Goal: Transaction & Acquisition: Purchase product/service

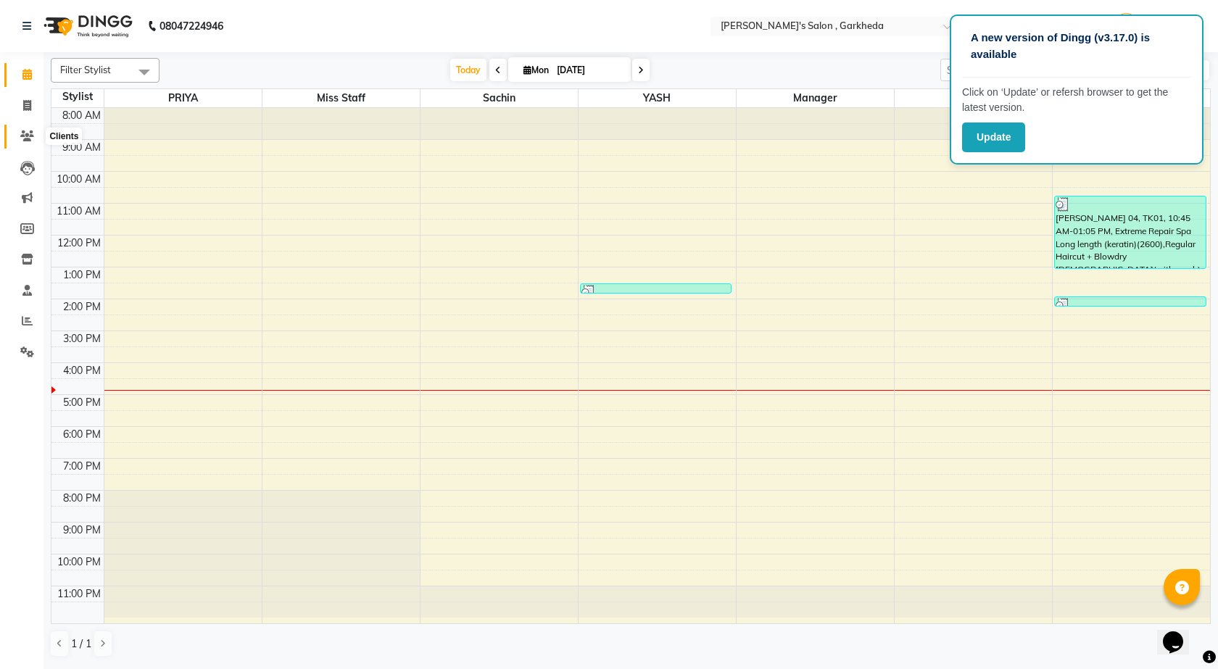
click at [32, 136] on icon at bounding box center [27, 135] width 14 height 11
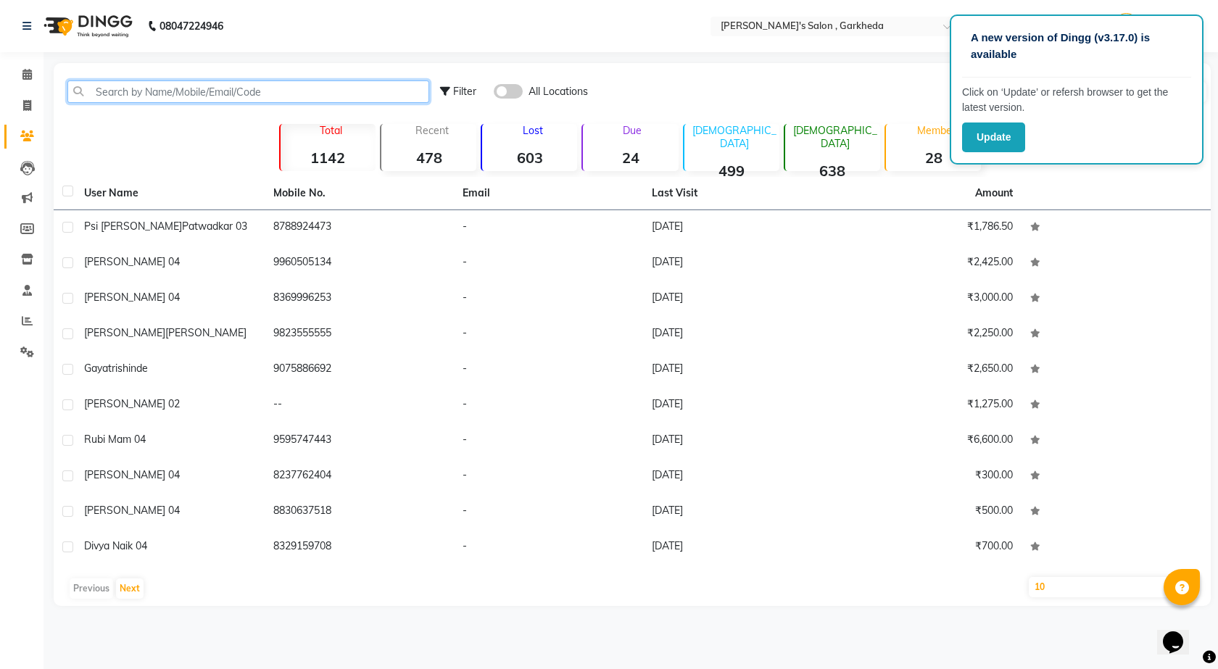
click at [122, 92] on input "text" at bounding box center [248, 91] width 362 height 22
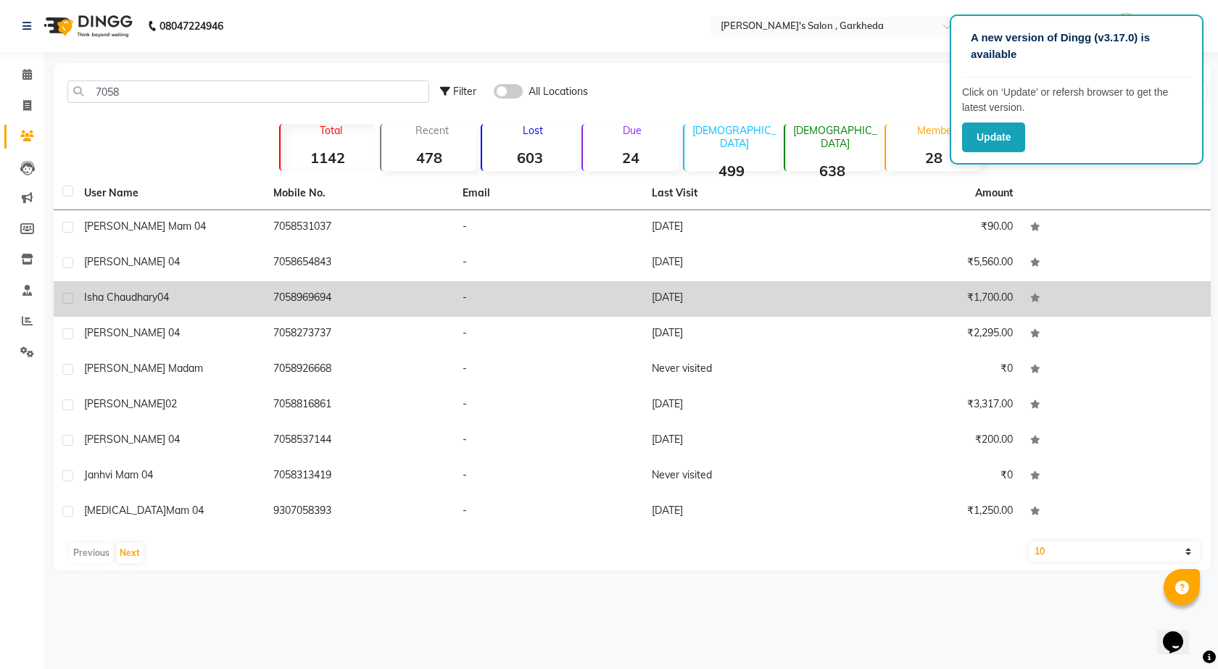
click at [97, 300] on span "Isha Chaudhary04" at bounding box center [126, 297] width 85 height 13
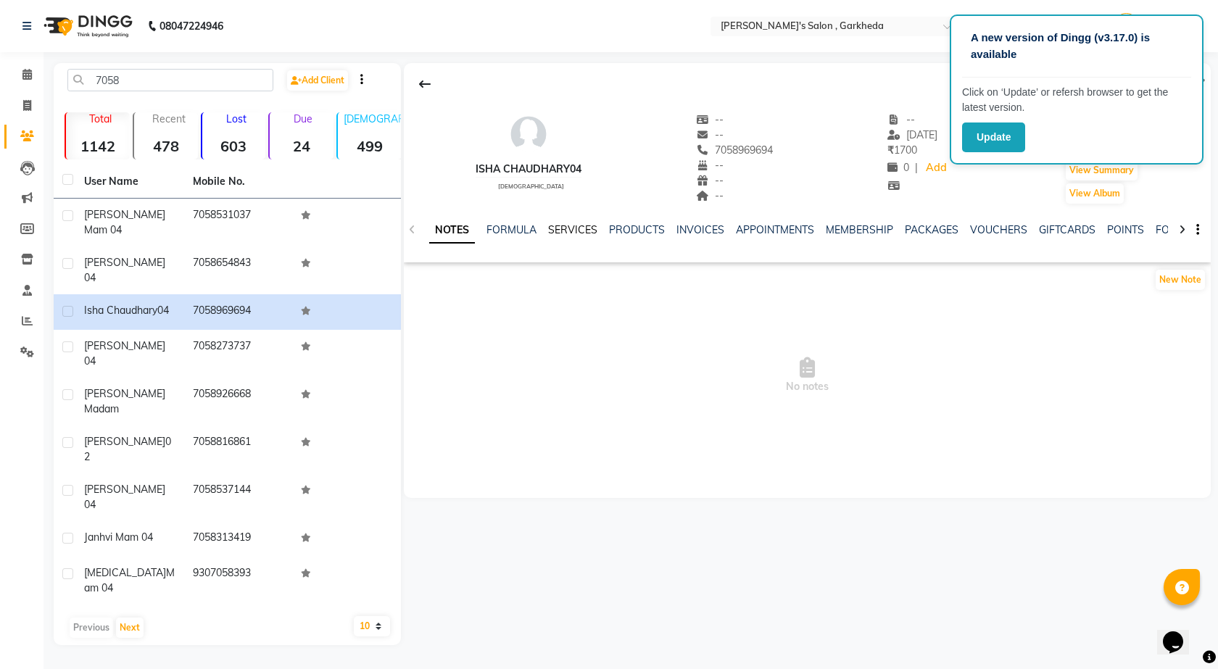
click at [578, 232] on link "SERVICES" at bounding box center [572, 229] width 49 height 13
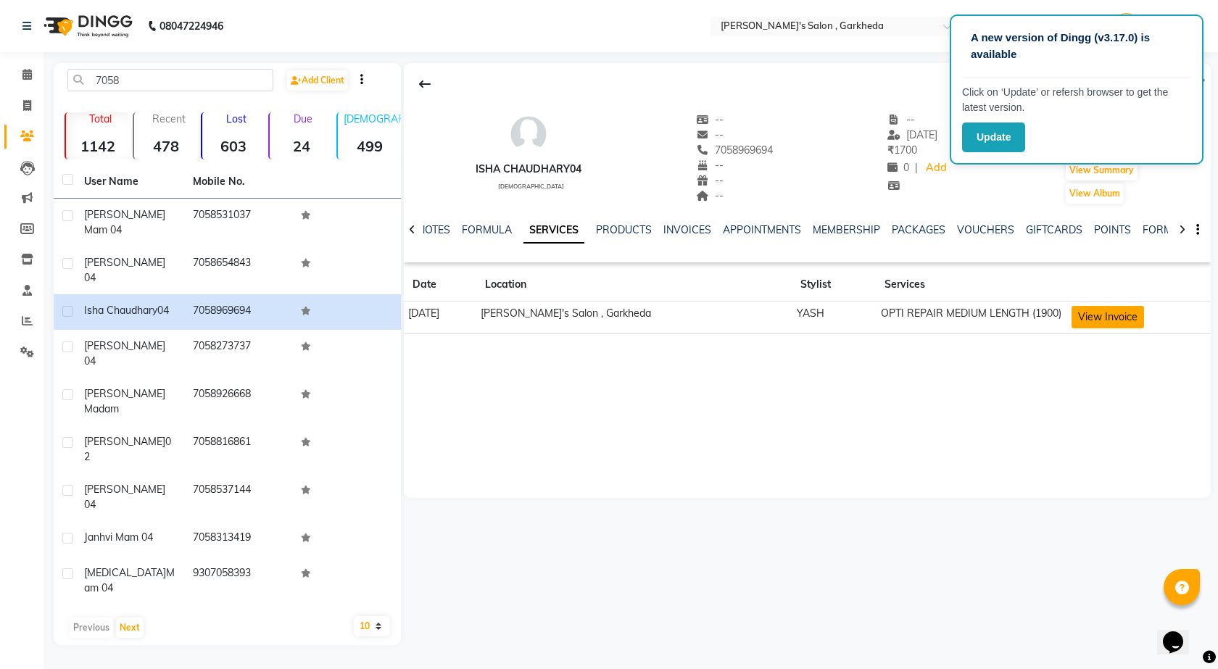
click at [1113, 316] on button "View Invoice" at bounding box center [1107, 317] width 72 height 22
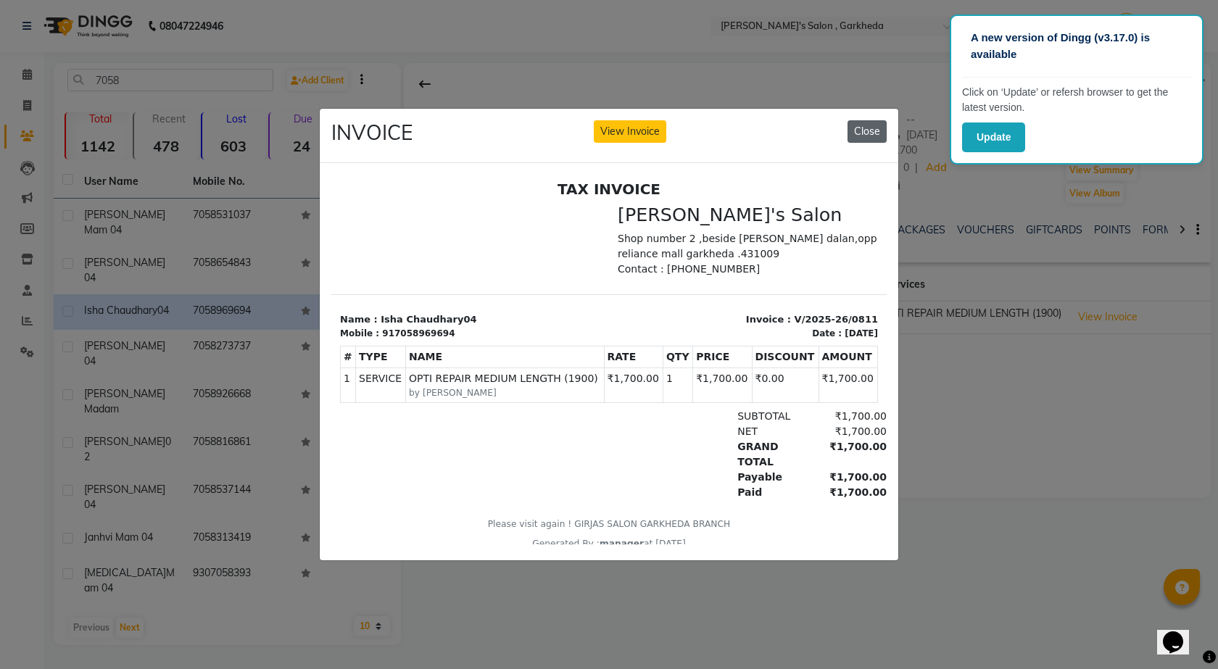
drag, startPoint x: 867, startPoint y: 125, endPoint x: 211, endPoint y: 10, distance: 665.9
click at [867, 125] on button "Close" at bounding box center [866, 131] width 39 height 22
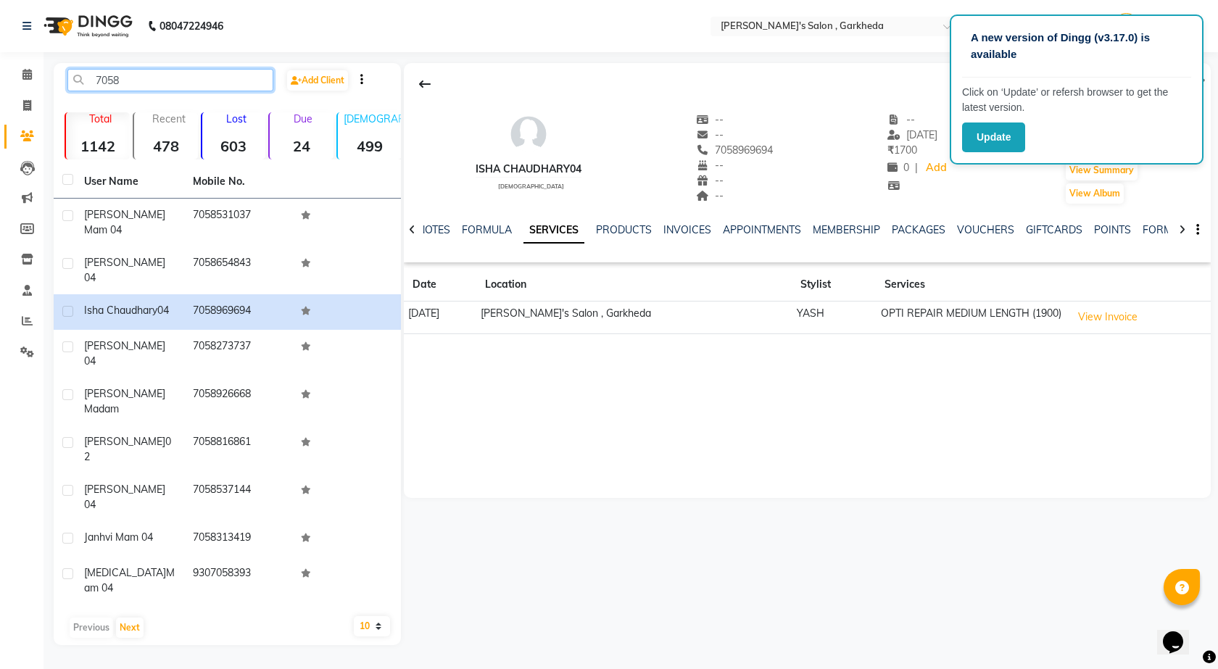
click at [201, 72] on input "7058" at bounding box center [170, 80] width 206 height 22
type input "7"
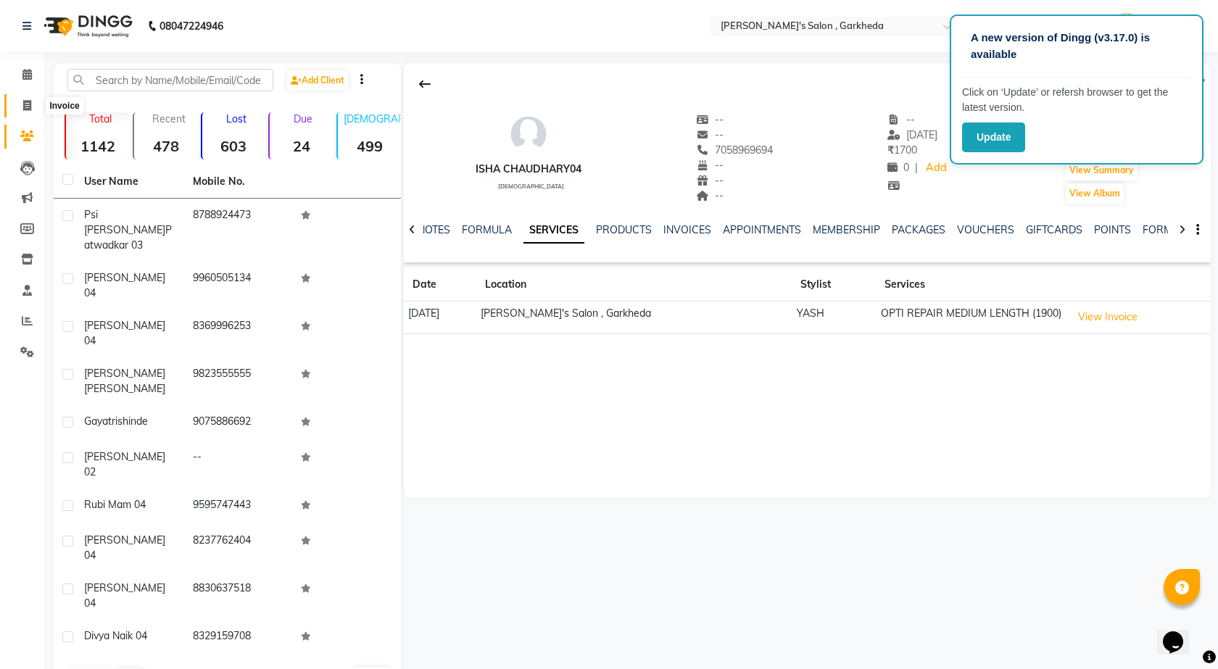
drag, startPoint x: 32, startPoint y: 101, endPoint x: 30, endPoint y: 122, distance: 21.1
click at [32, 103] on span at bounding box center [26, 106] width 25 height 17
select select "service"
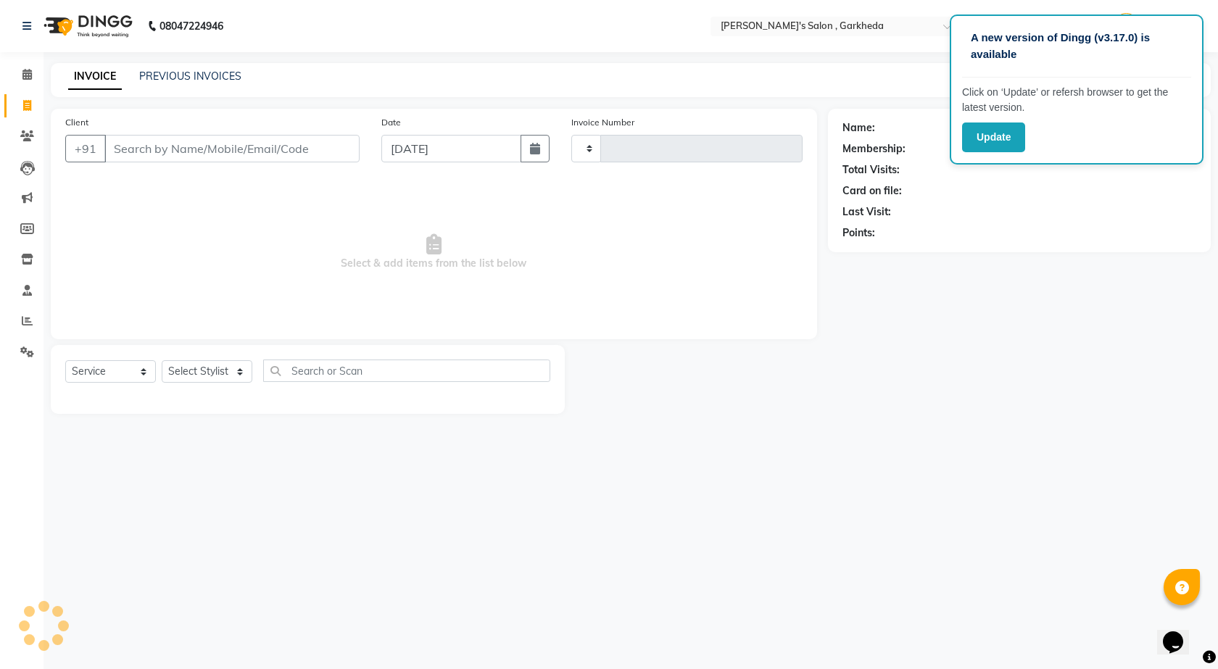
type input "1331"
select select "7062"
select select "72802"
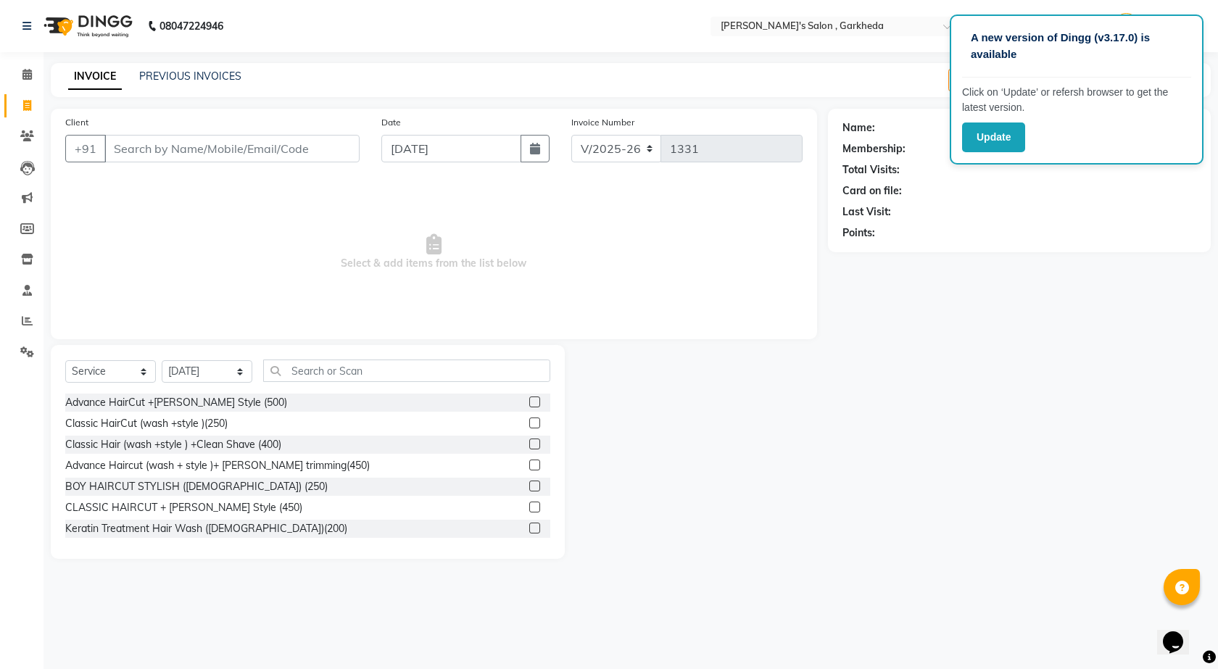
click at [302, 144] on input "Client" at bounding box center [231, 149] width 255 height 28
click at [307, 154] on input "Client" at bounding box center [231, 149] width 255 height 28
type input "7350805213"
click at [328, 149] on span "Add Client" at bounding box center [322, 148] width 57 height 14
select select "22"
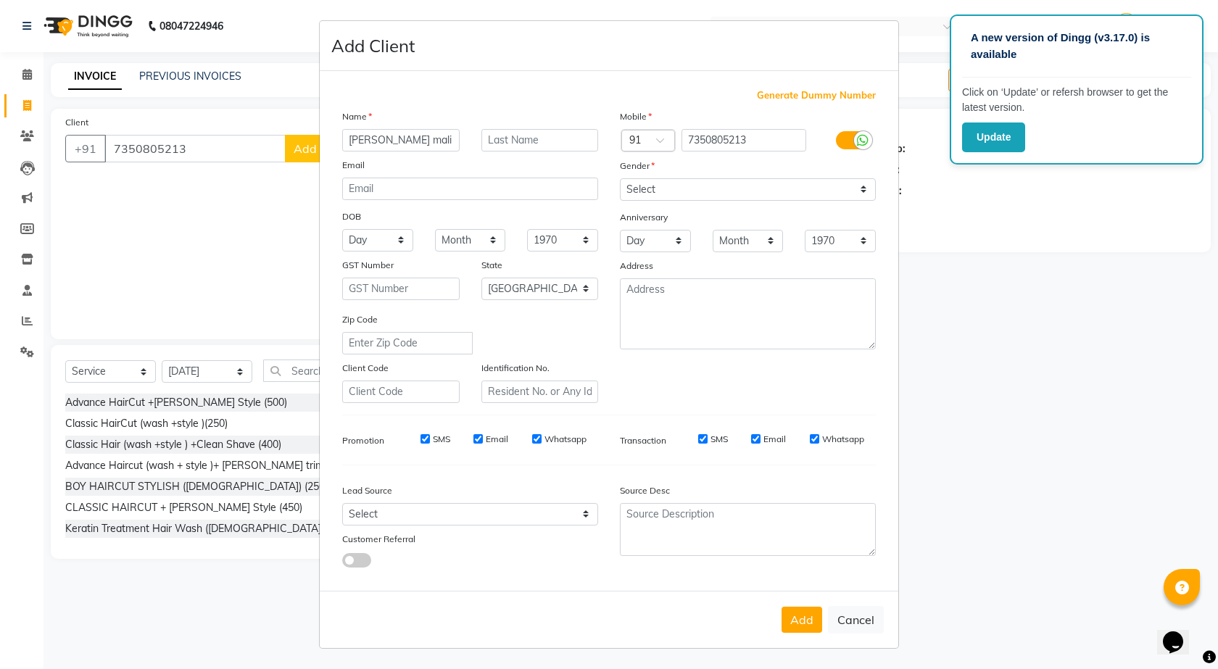
type input "[PERSON_NAME] mali 04"
click at [689, 186] on select "Select [DEMOGRAPHIC_DATA] [DEMOGRAPHIC_DATA] Other Prefer Not To Say" at bounding box center [748, 189] width 256 height 22
select select "[DEMOGRAPHIC_DATA]"
click at [620, 178] on select "Select [DEMOGRAPHIC_DATA] [DEMOGRAPHIC_DATA] Other Prefer Not To Say" at bounding box center [748, 189] width 256 height 22
click at [815, 622] on button "Add" at bounding box center [801, 620] width 41 height 26
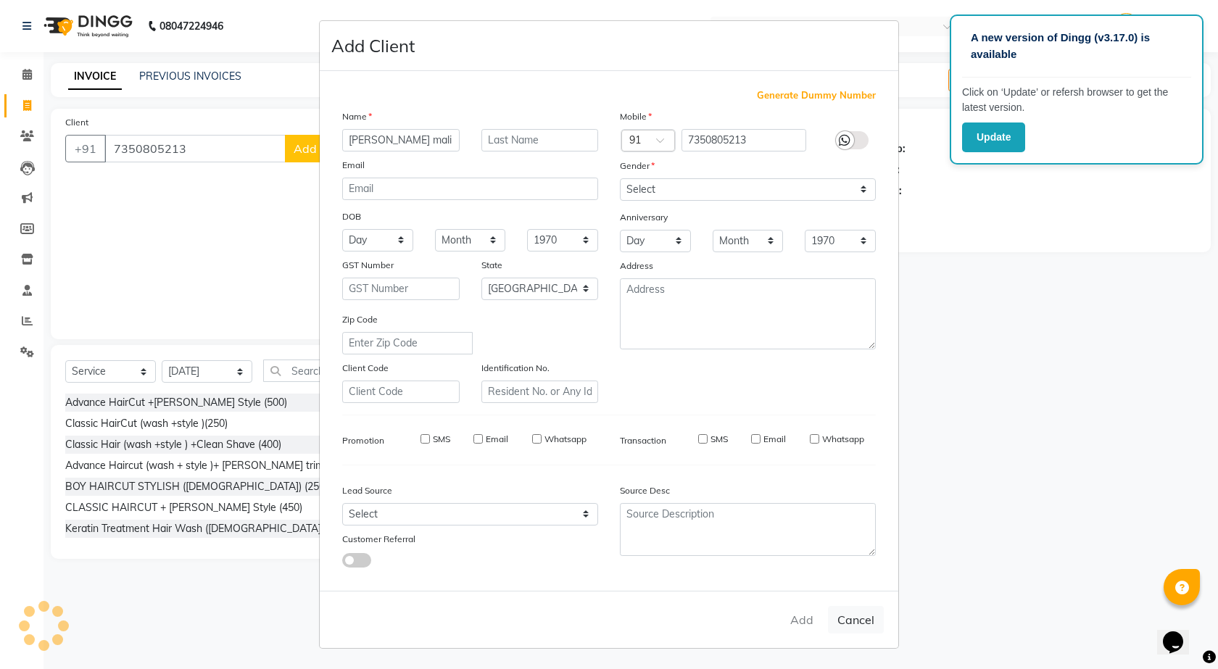
select select
select select "null"
select select
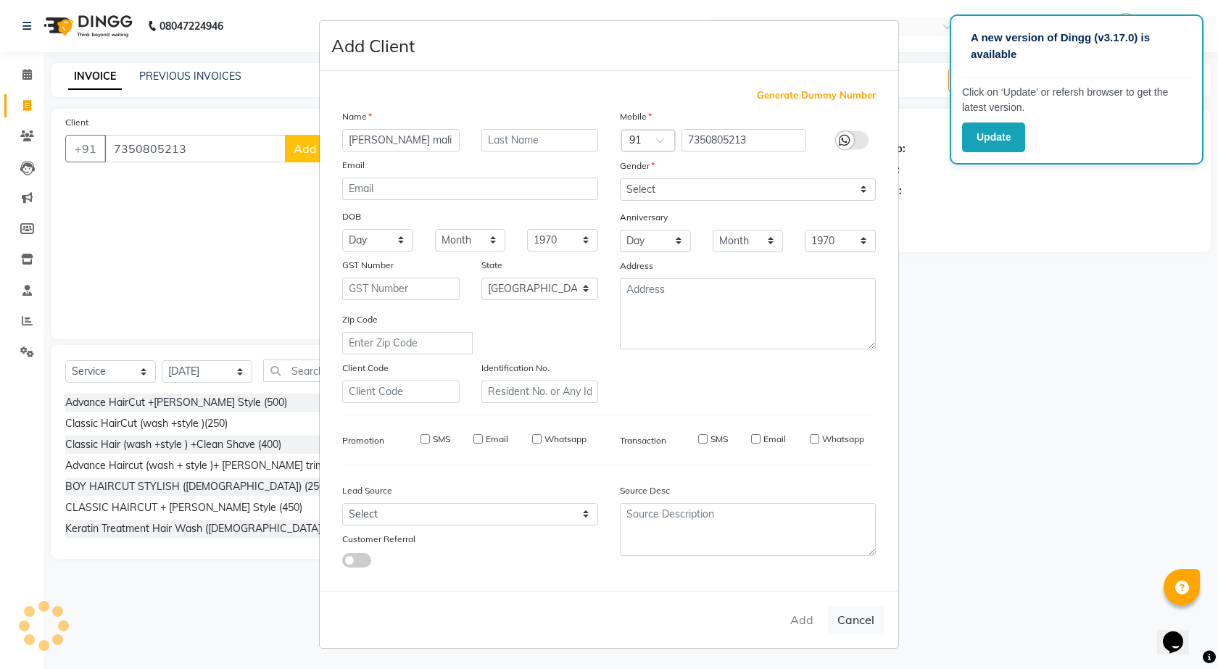
select select
checkbox input "false"
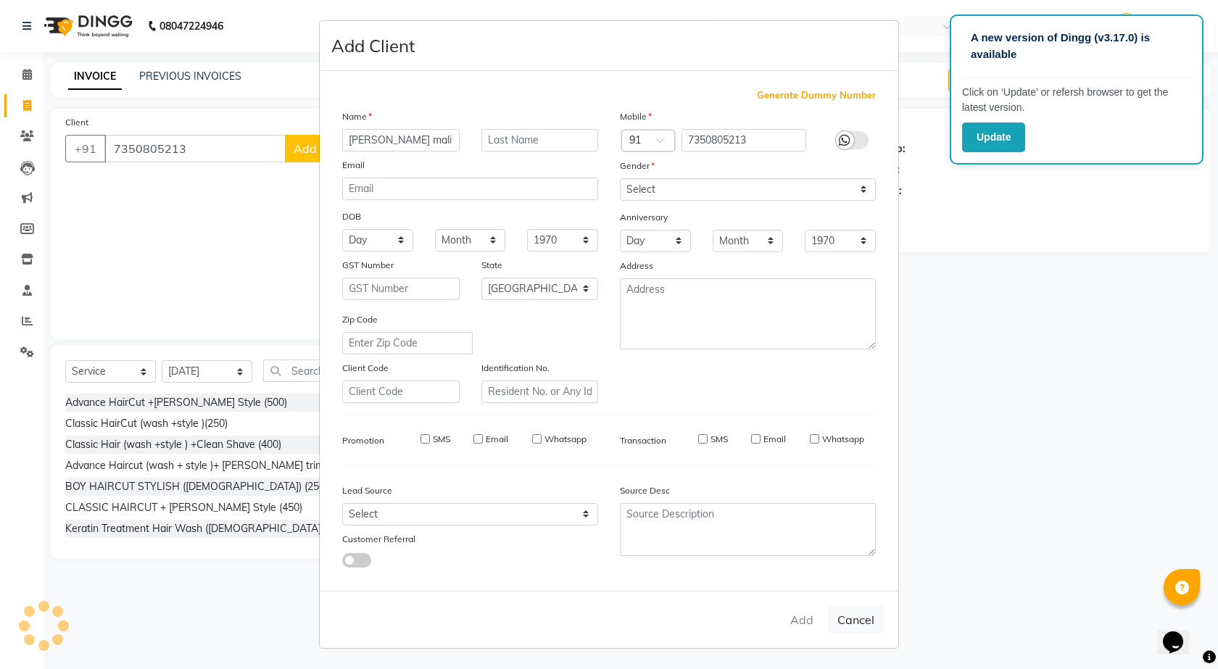
checkbox input "false"
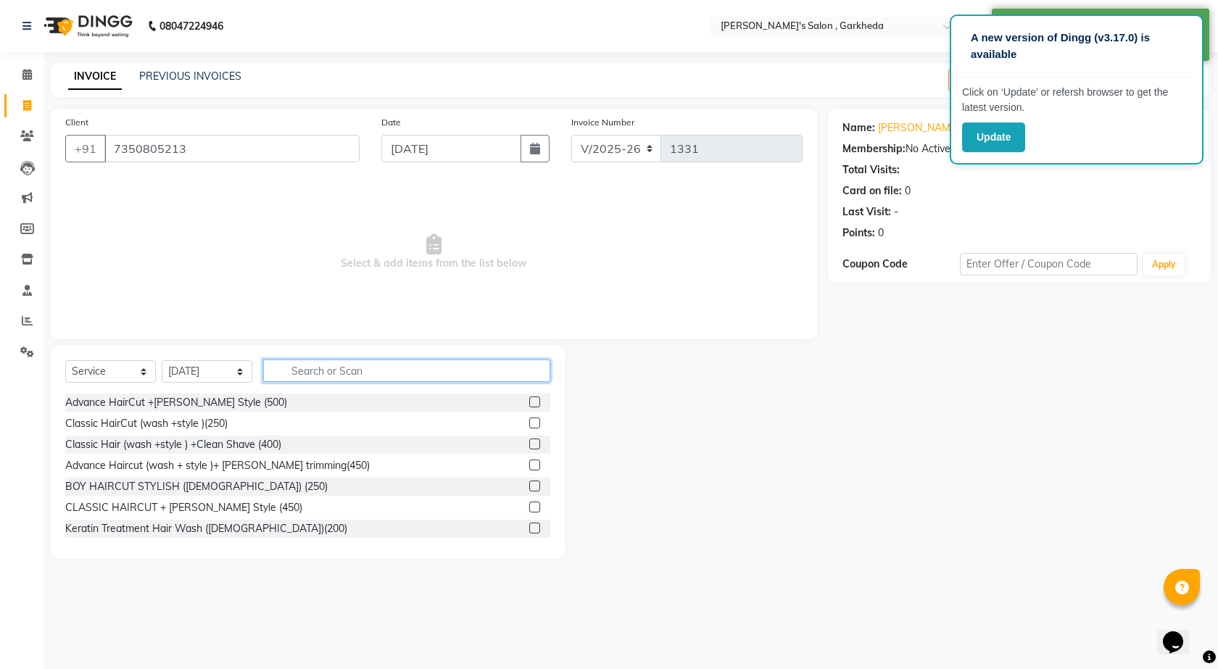
click at [423, 367] on input "text" at bounding box center [406, 371] width 287 height 22
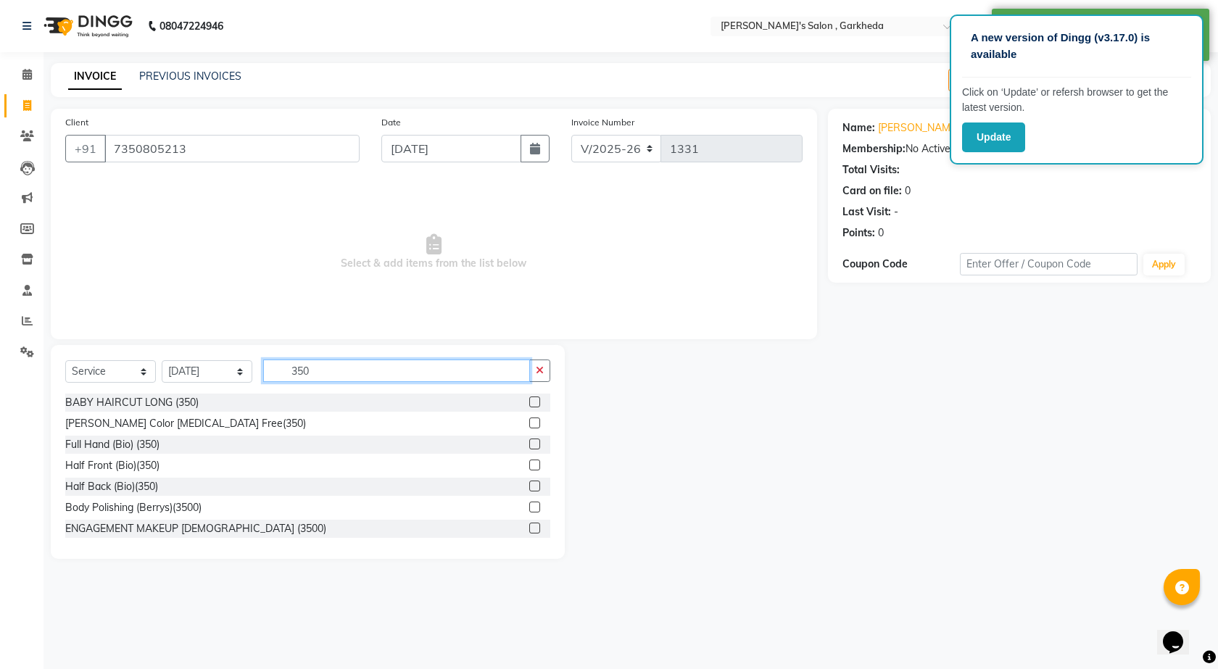
type input "350"
click at [529, 403] on label at bounding box center [534, 401] width 11 height 11
click at [529, 403] on input "checkbox" at bounding box center [533, 402] width 9 height 9
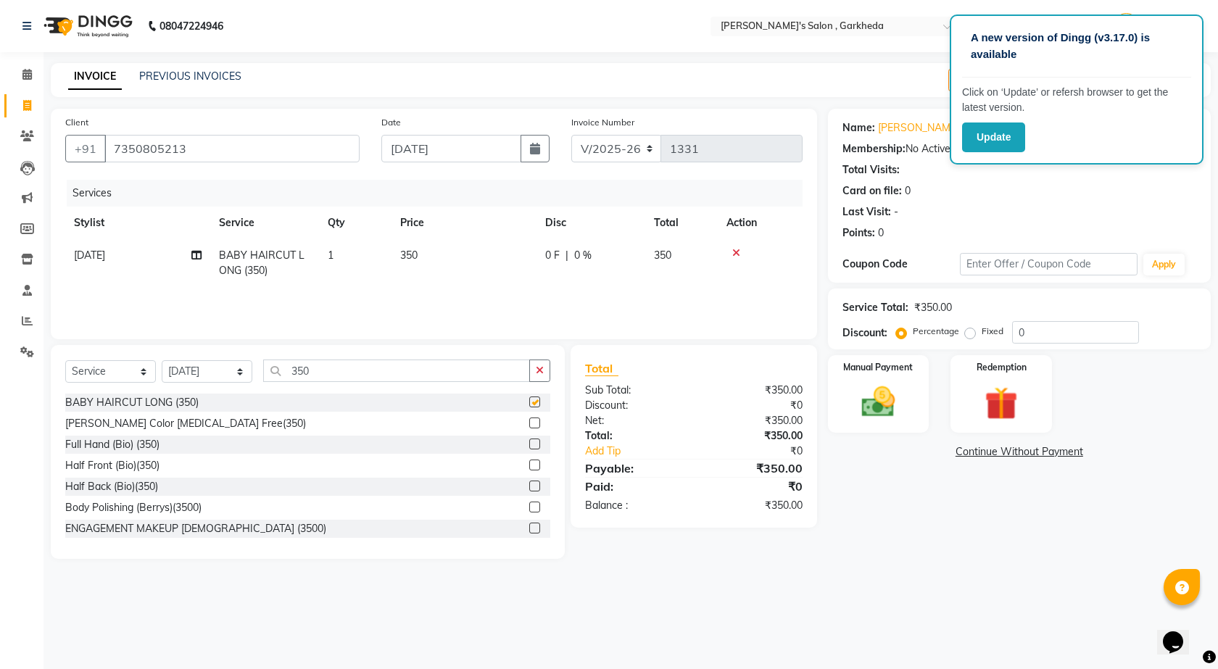
checkbox input "false"
click at [388, 367] on input "350" at bounding box center [396, 371] width 267 height 22
click at [555, 257] on span "0 F" at bounding box center [552, 255] width 14 height 15
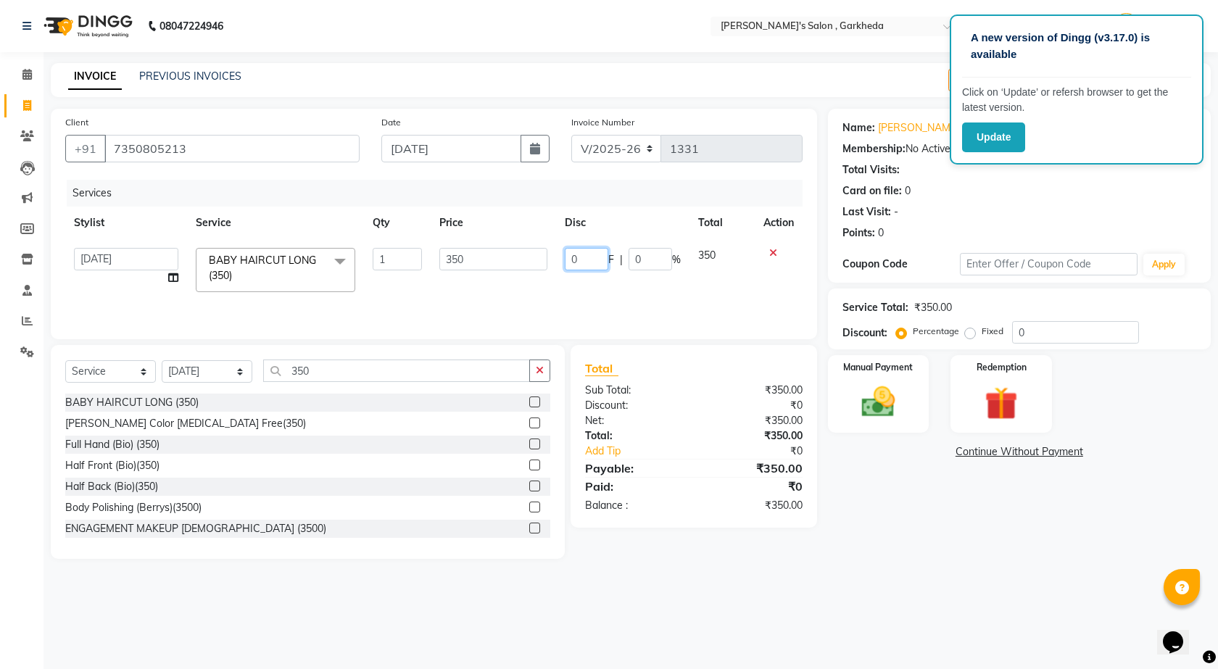
click at [579, 255] on input "0" at bounding box center [586, 259] width 43 height 22
type input "50"
click at [502, 303] on div "Services Stylist Service Qty Price Disc Total Action [DATE] manager miss staff …" at bounding box center [433, 252] width 737 height 145
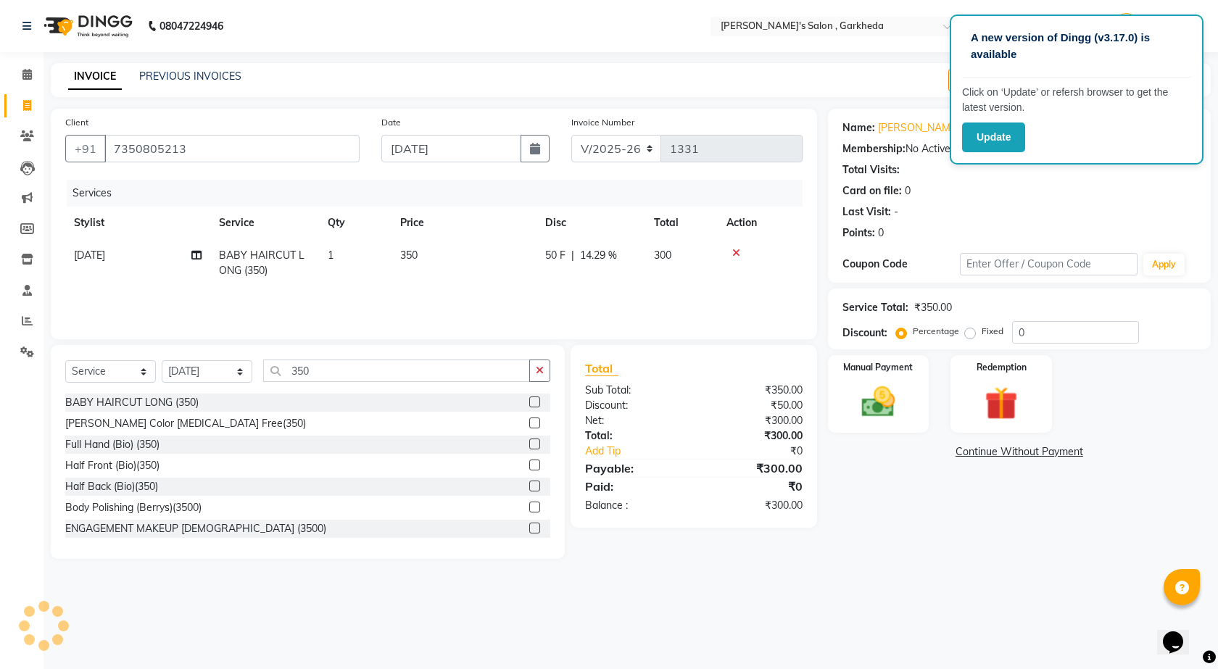
click at [558, 256] on span "50 F" at bounding box center [555, 255] width 20 height 15
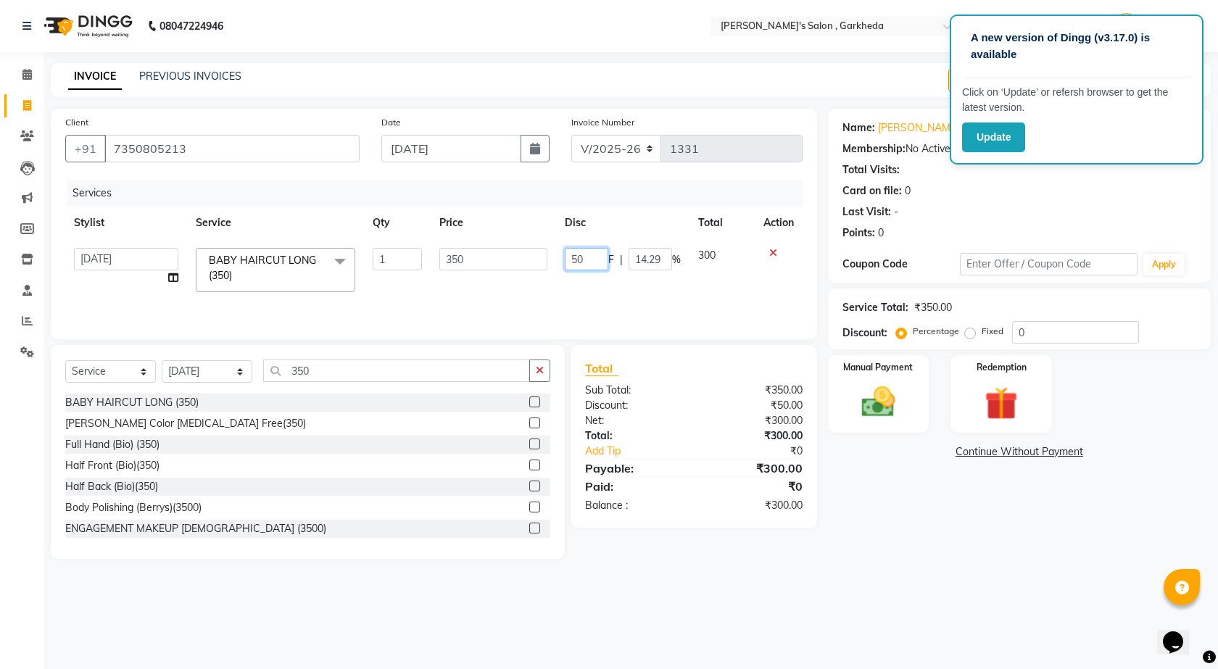
click at [586, 257] on input "50" at bounding box center [586, 259] width 43 height 22
type input "5"
click at [512, 309] on div "Services Stylist Service Qty Price Disc Total Action [DATE] manager miss staff …" at bounding box center [433, 252] width 737 height 145
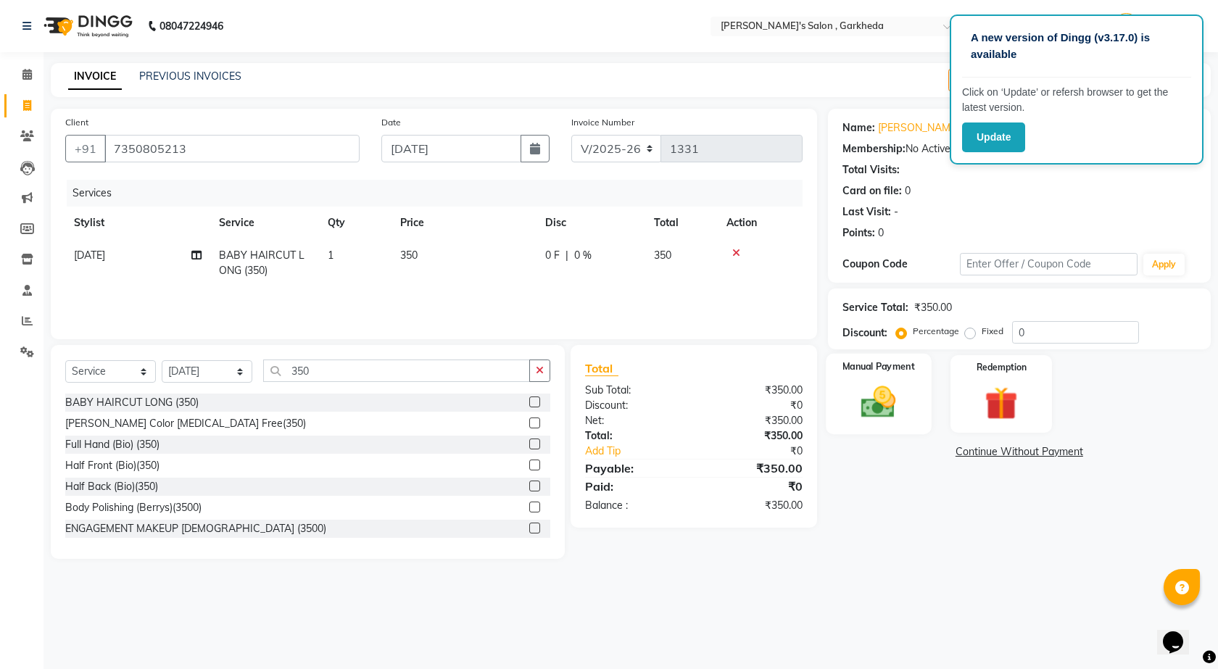
drag, startPoint x: 873, startPoint y: 387, endPoint x: 876, endPoint y: 397, distance: 10.6
click at [873, 388] on img at bounding box center [878, 402] width 57 height 40
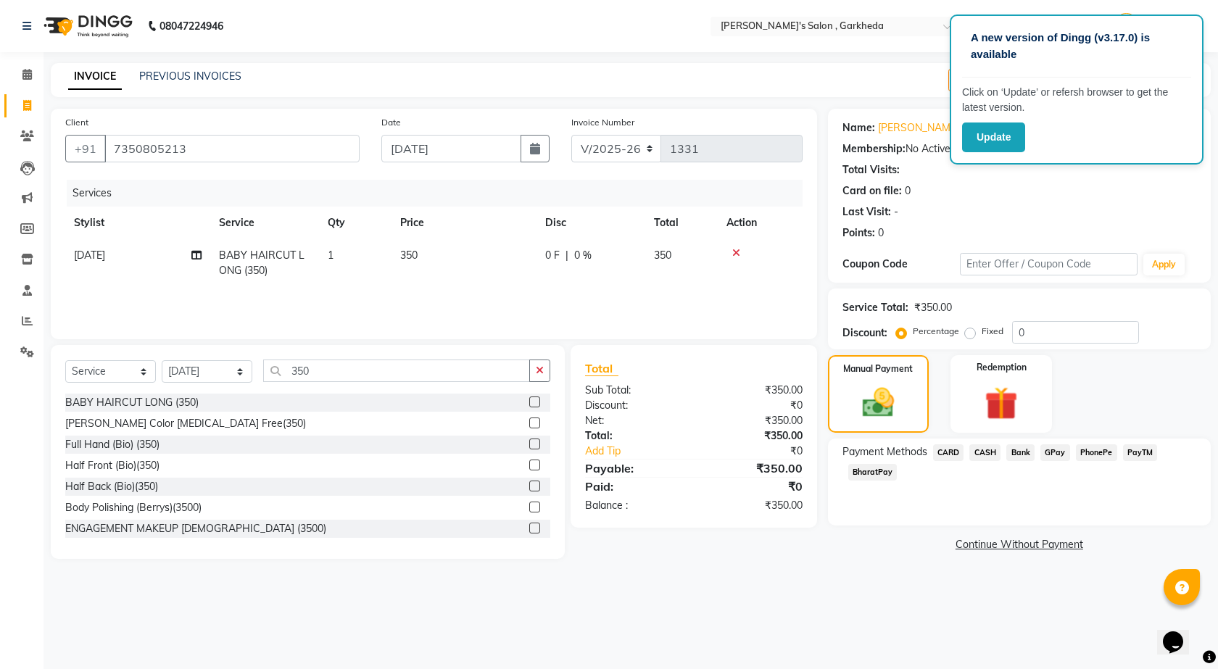
click at [983, 454] on span "CASH" at bounding box center [984, 452] width 31 height 17
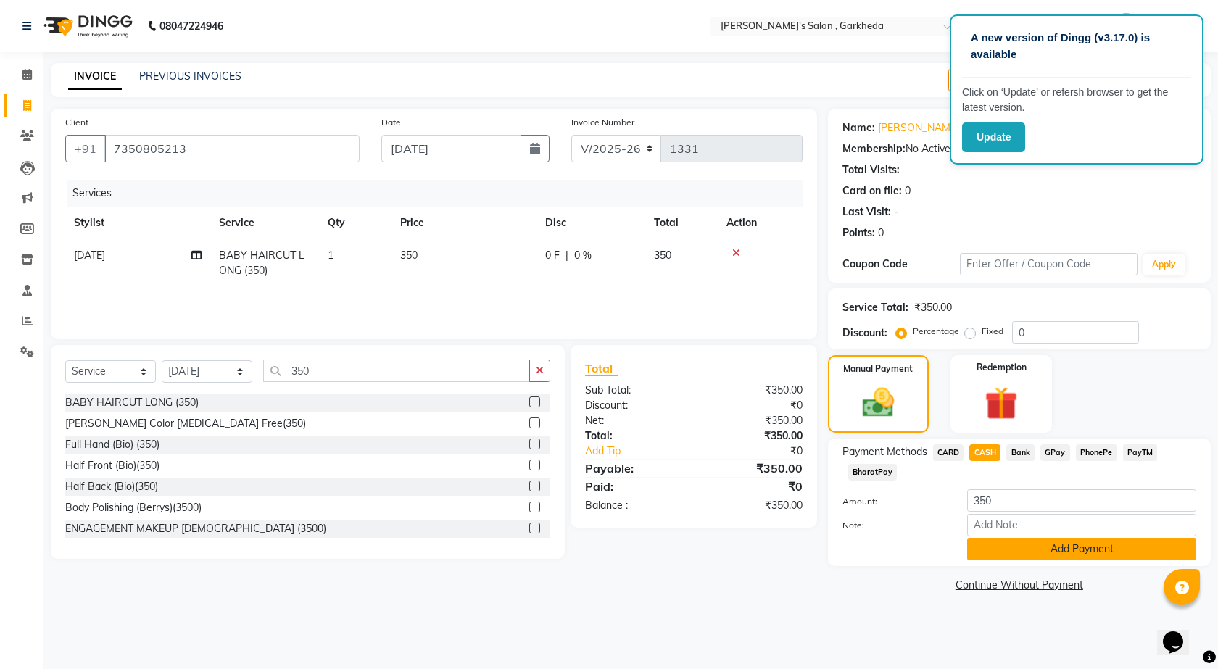
click at [1030, 541] on button "Add Payment" at bounding box center [1081, 549] width 229 height 22
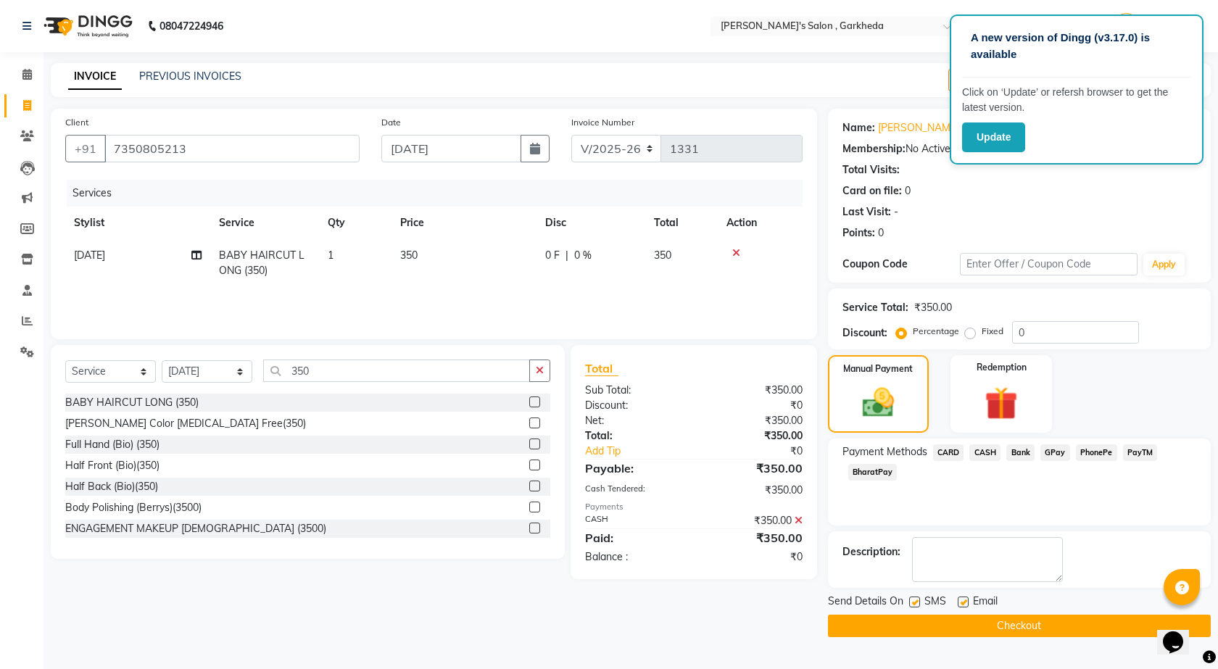
click at [885, 626] on button "Checkout" at bounding box center [1019, 626] width 383 height 22
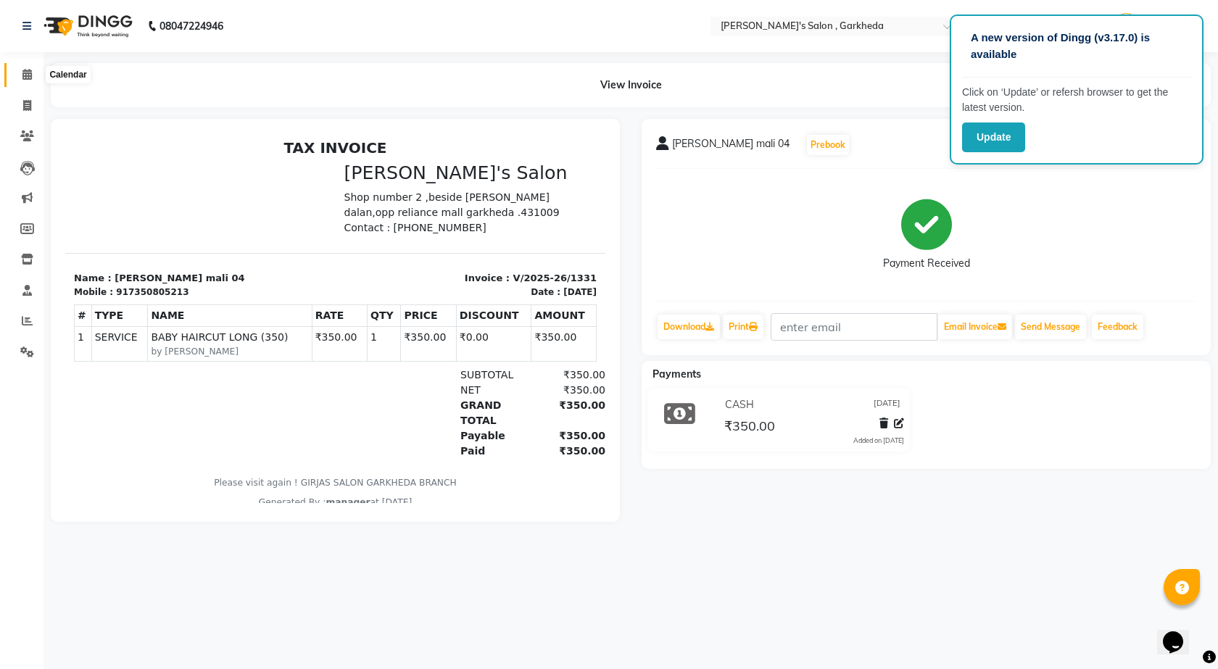
click at [23, 72] on icon at bounding box center [26, 74] width 9 height 11
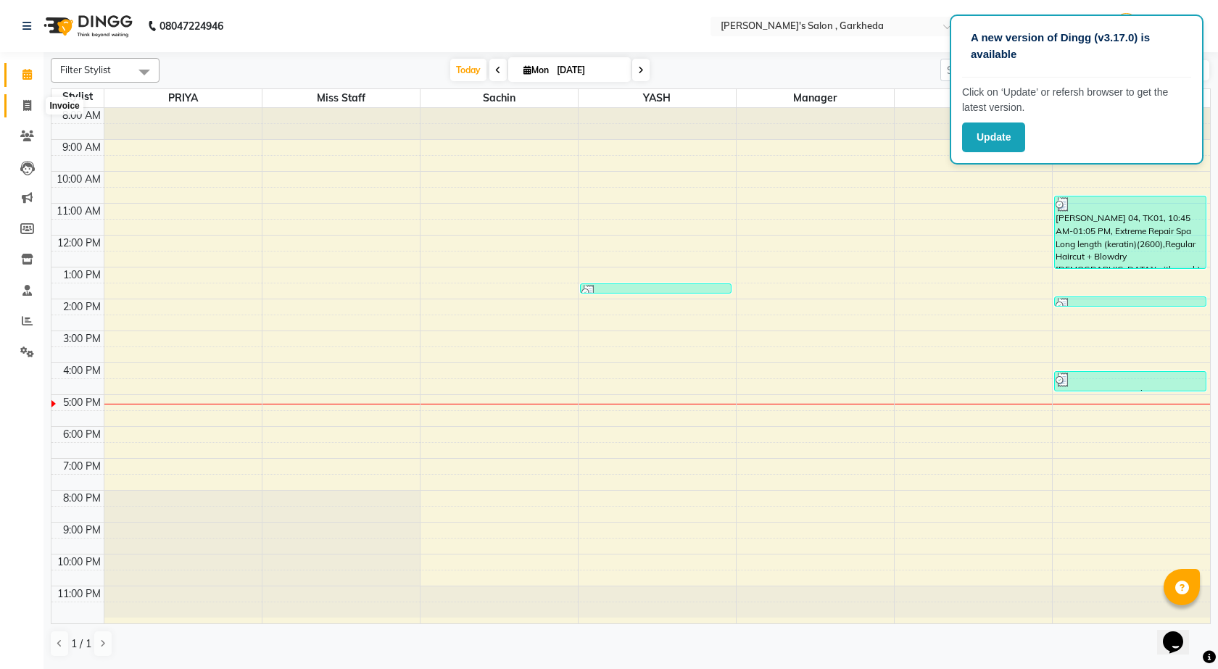
click at [35, 109] on span at bounding box center [26, 106] width 25 height 17
select select "service"
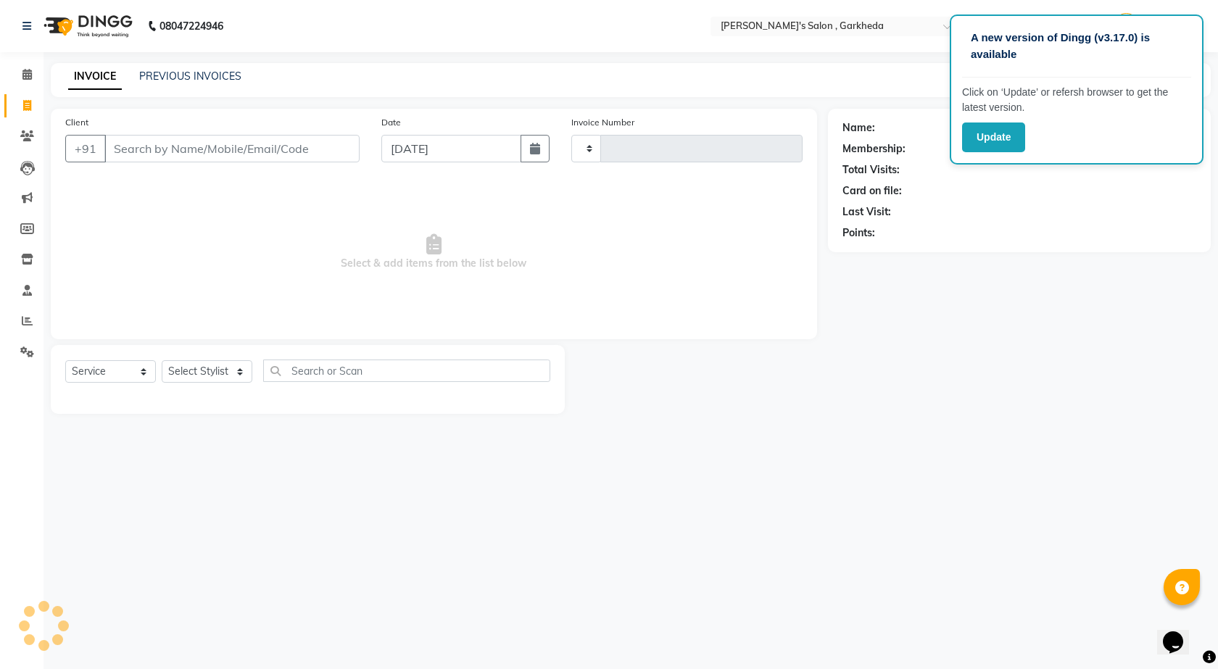
type input "1332"
select select "7062"
click at [388, 370] on input "text" at bounding box center [406, 371] width 287 height 22
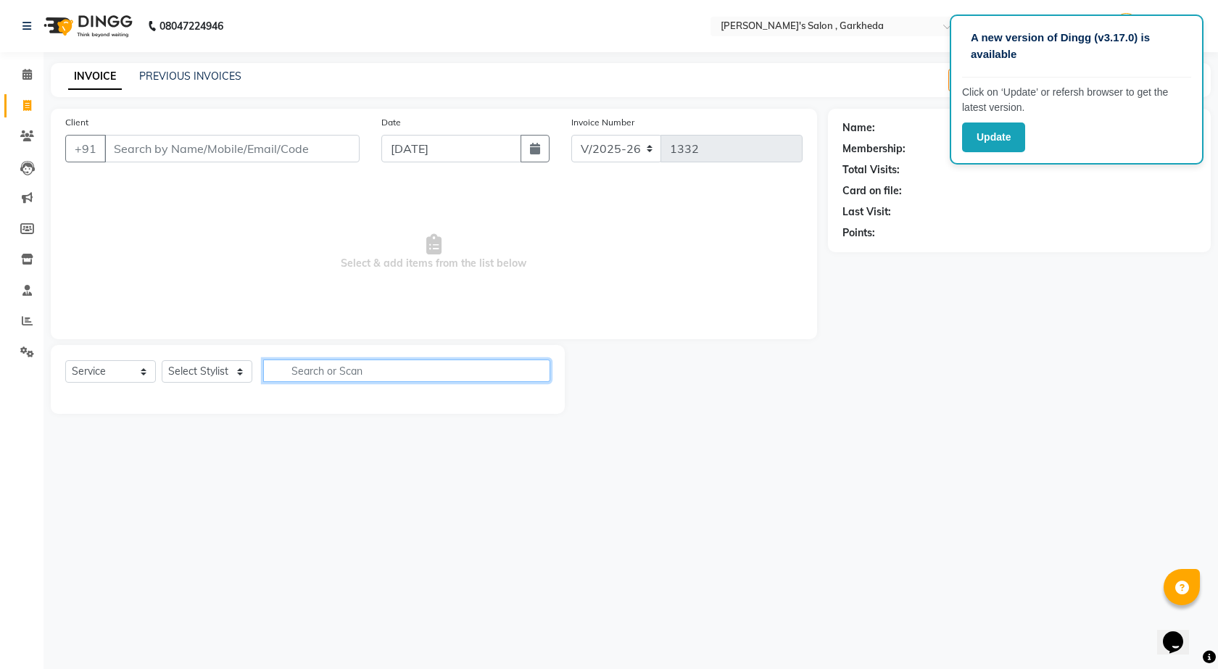
select select "72802"
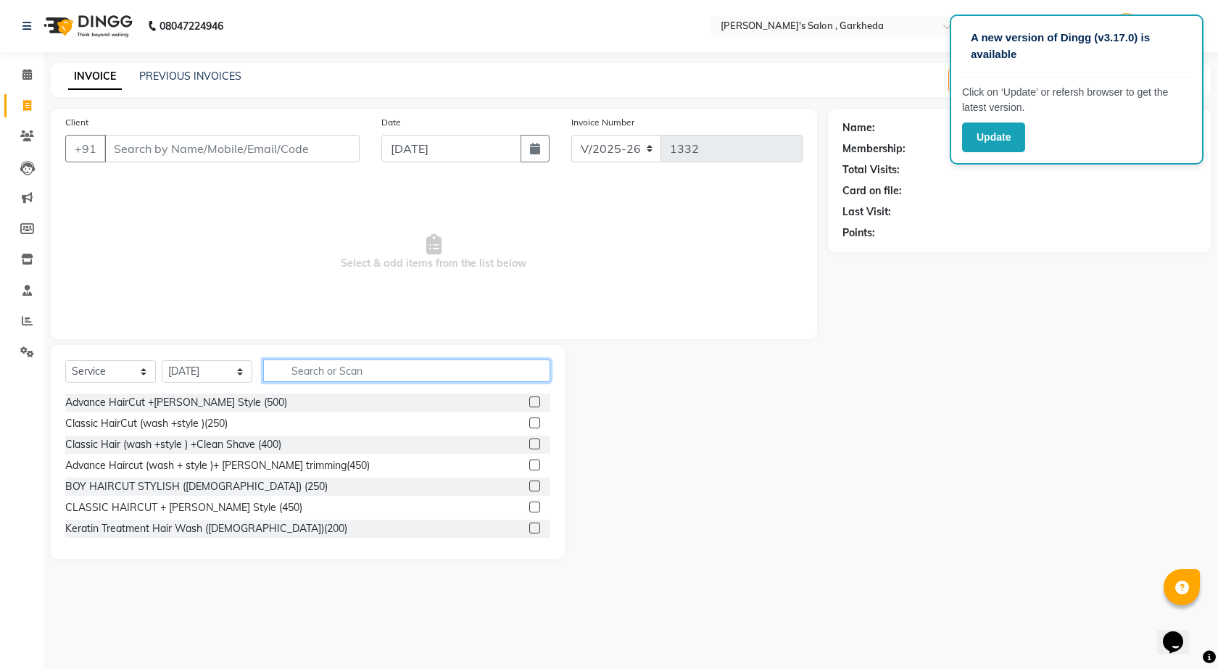
type input "e"
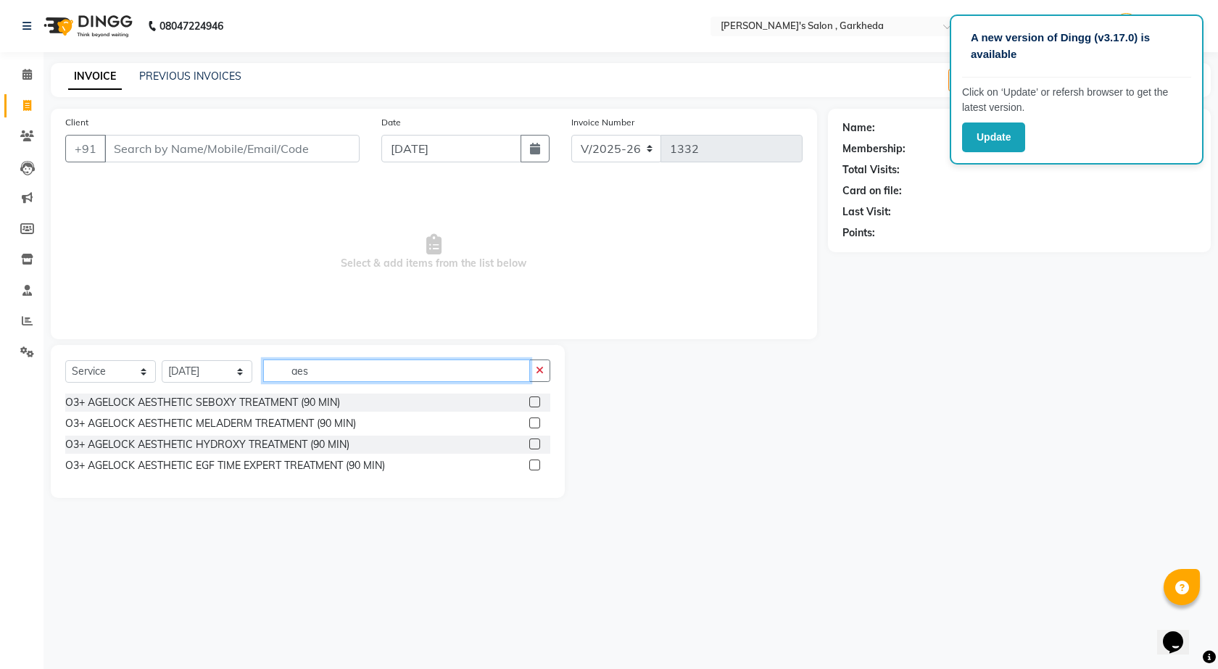
click at [438, 381] on input "aes" at bounding box center [396, 371] width 267 height 22
click at [438, 378] on input "aes" at bounding box center [396, 371] width 267 height 22
type input "a"
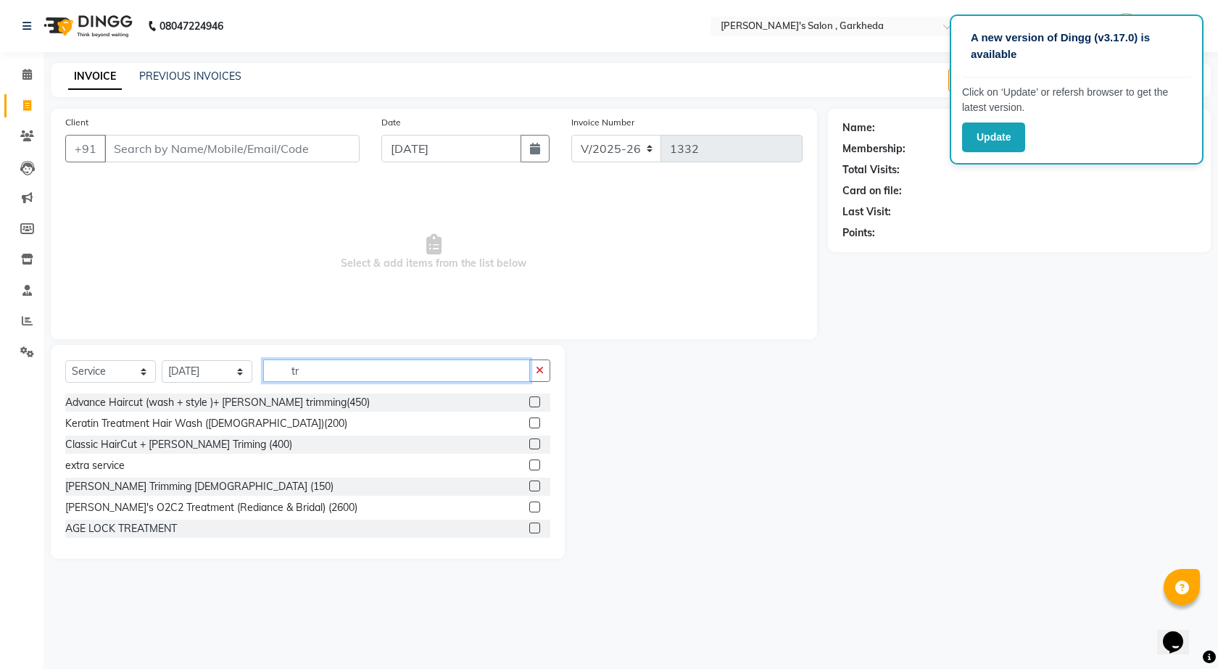
type input "t"
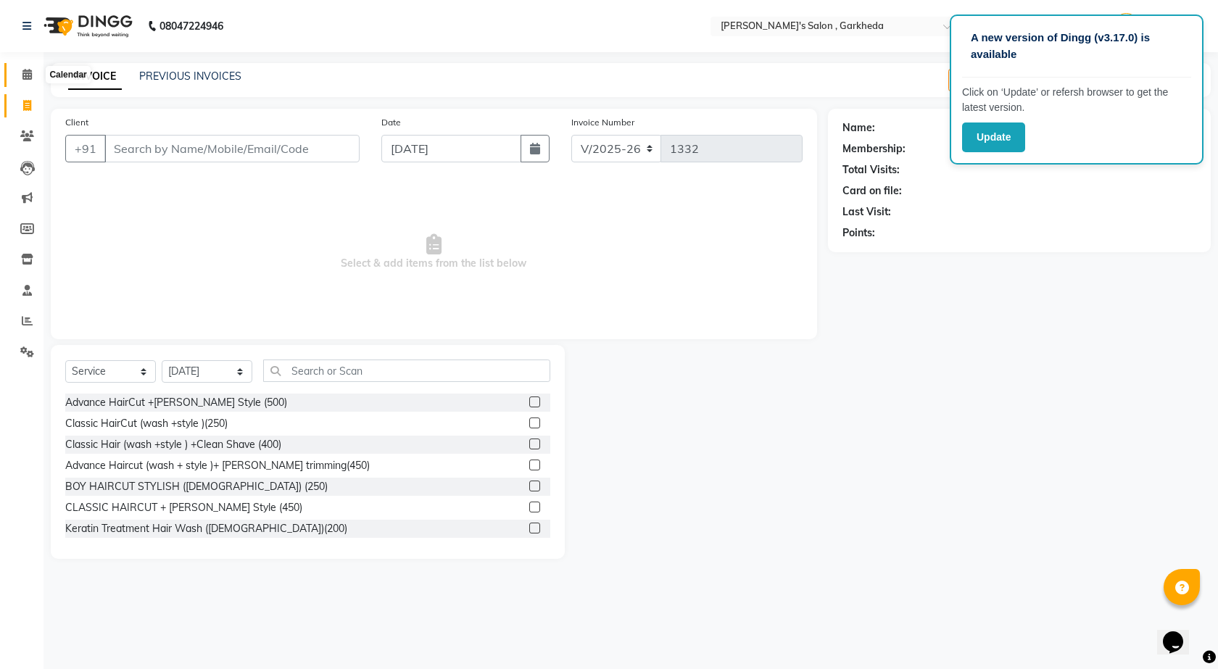
click at [25, 76] on icon at bounding box center [26, 74] width 9 height 11
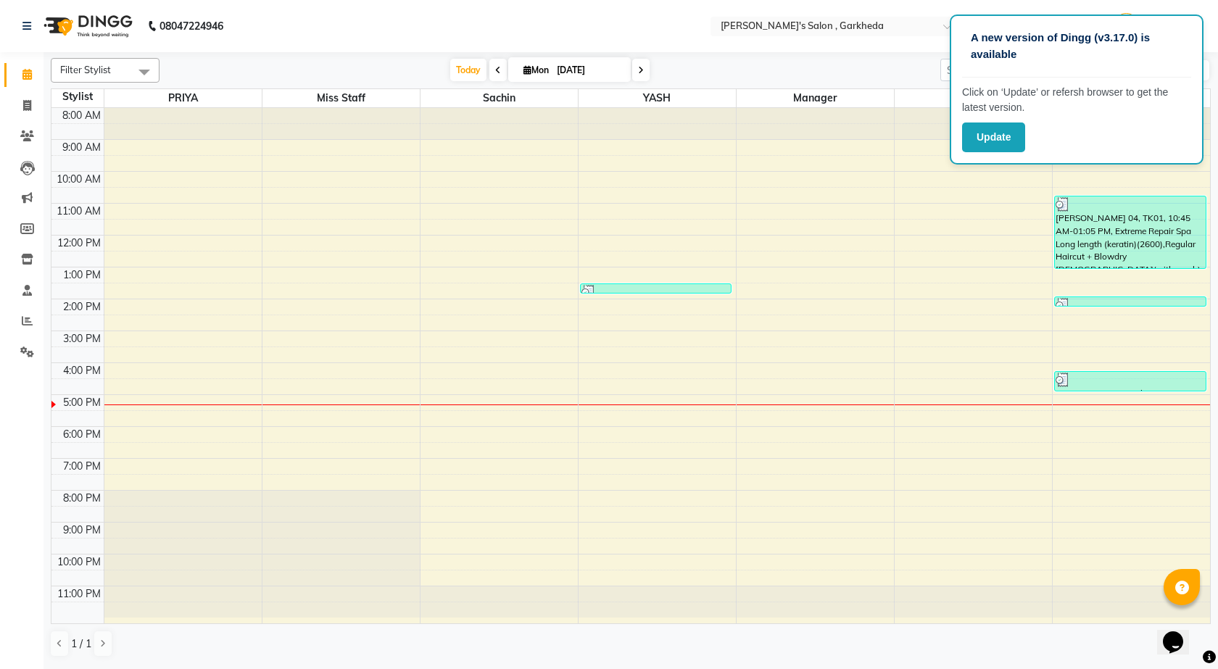
click at [498, 76] on span at bounding box center [497, 70] width 17 height 22
type input "[DATE]"
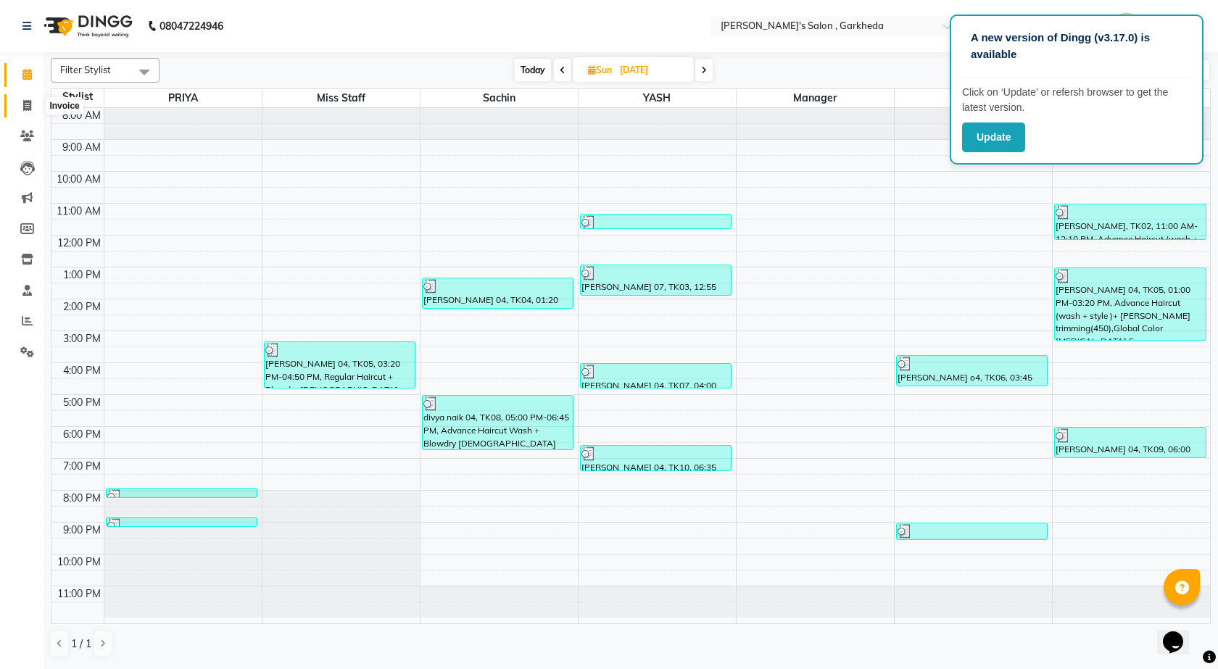
click at [19, 104] on span at bounding box center [26, 106] width 25 height 17
select select "7062"
select select "service"
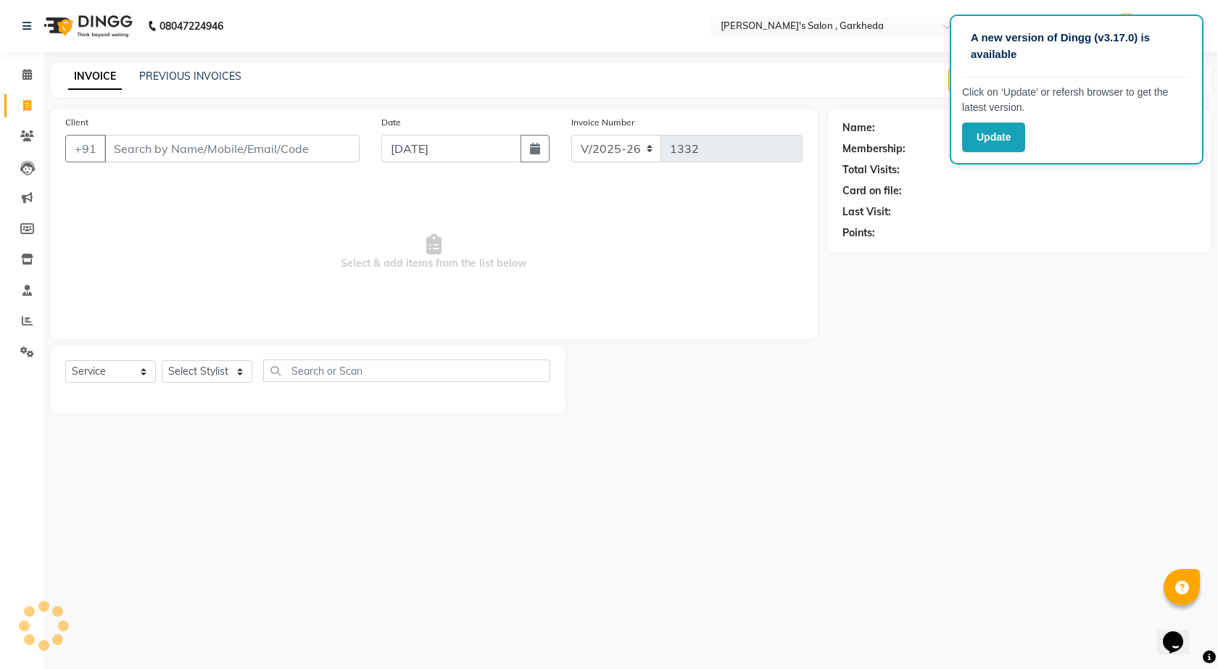
select select "72802"
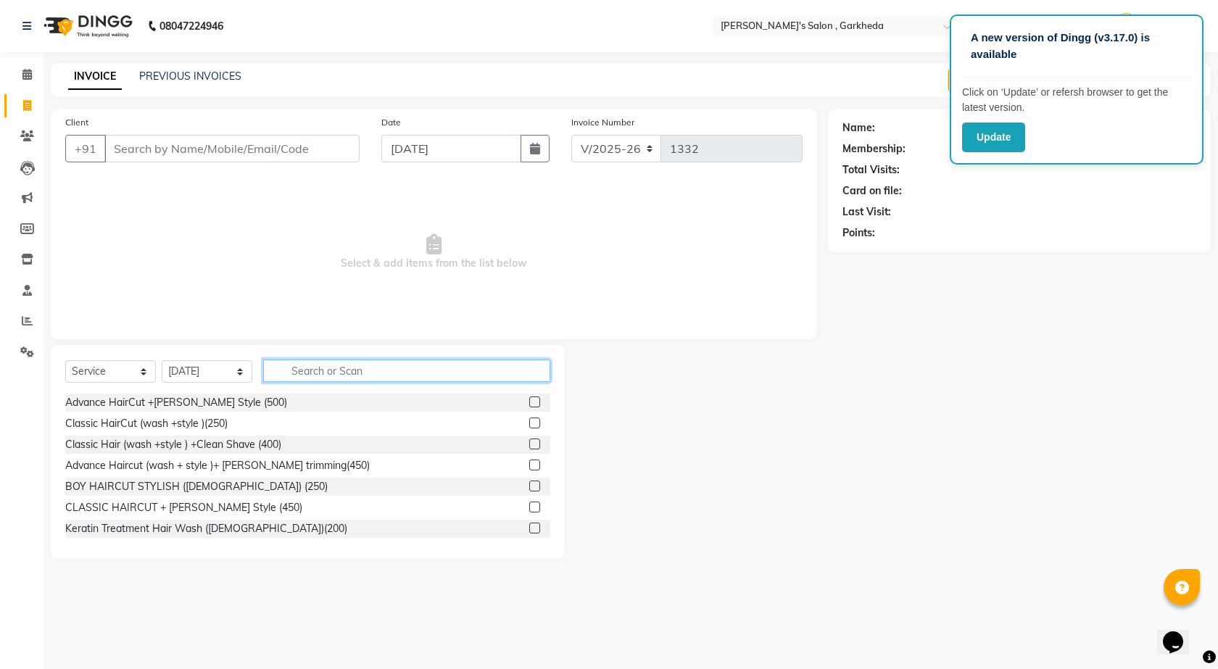
click at [408, 368] on input "text" at bounding box center [406, 371] width 287 height 22
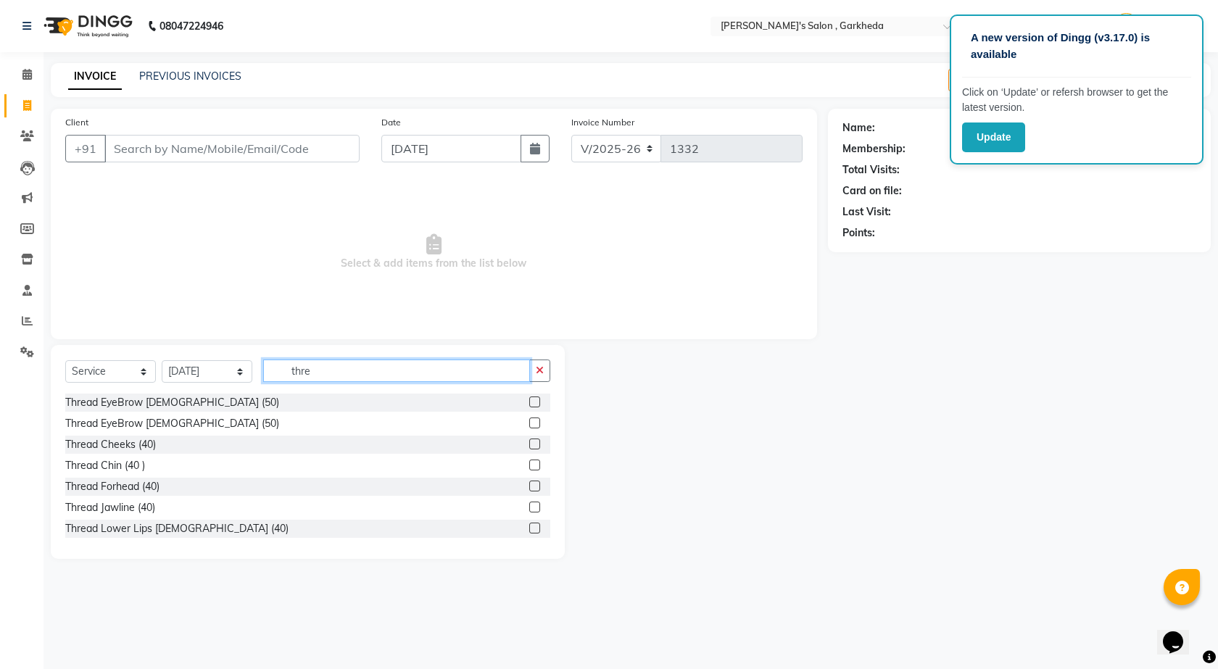
scroll to position [44, 0]
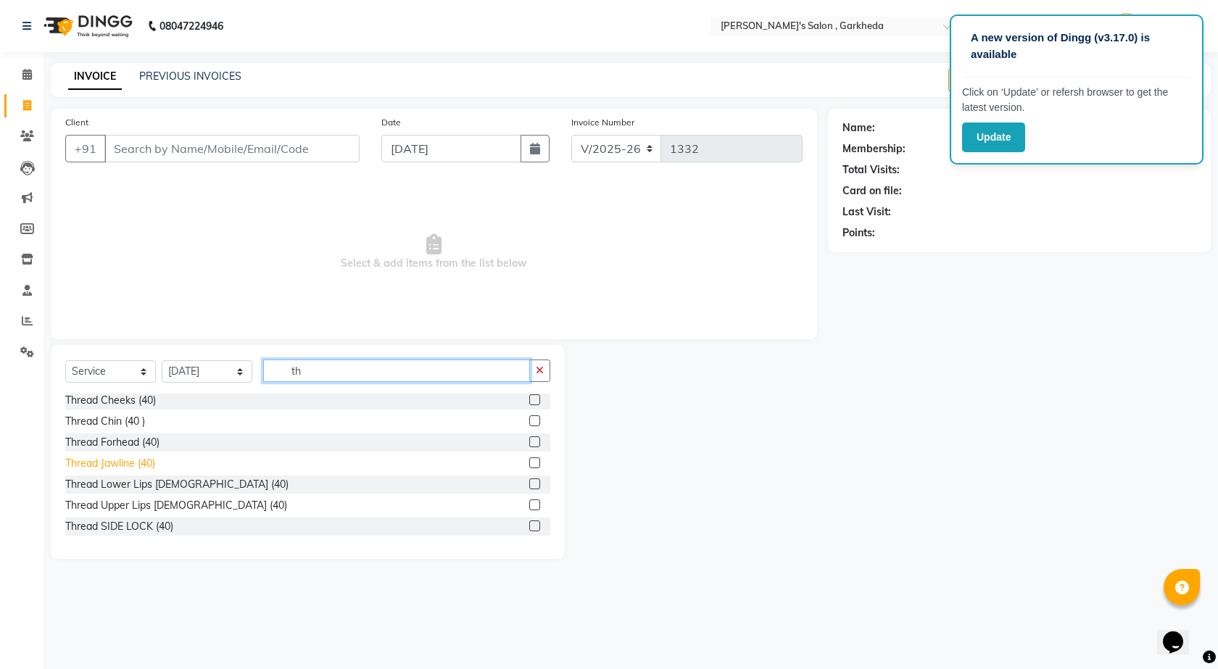
type input "t"
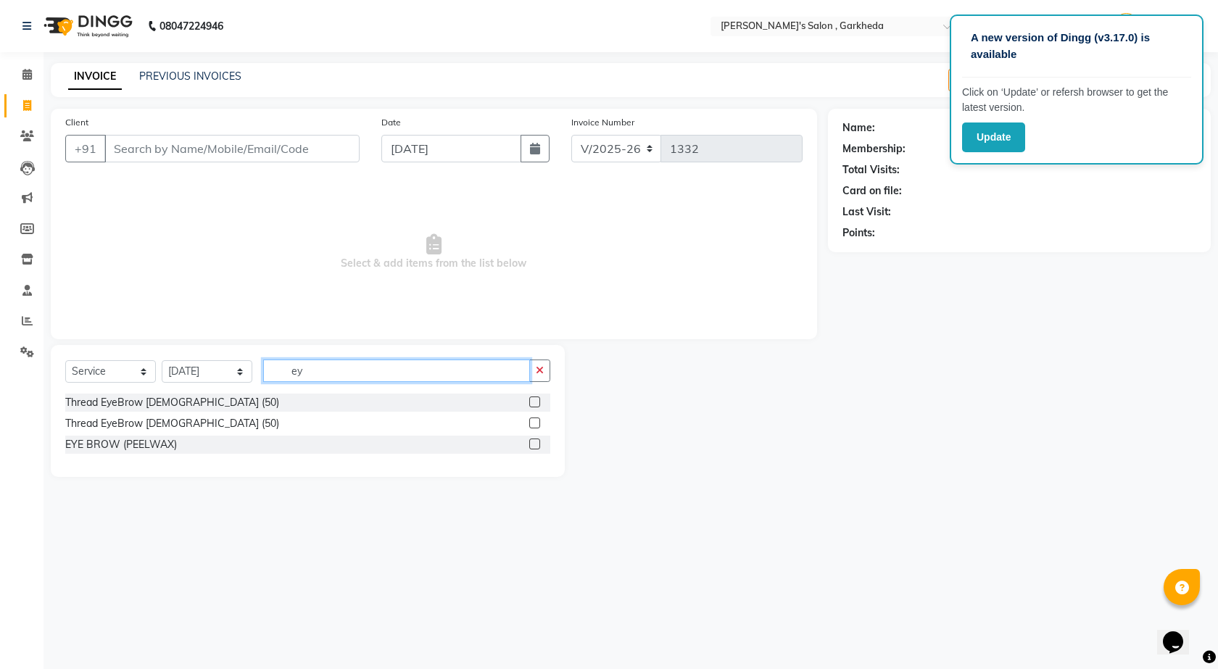
scroll to position [0, 0]
type input "eye"
click at [537, 402] on label at bounding box center [534, 401] width 11 height 11
click at [537, 402] on input "checkbox" at bounding box center [533, 402] width 9 height 9
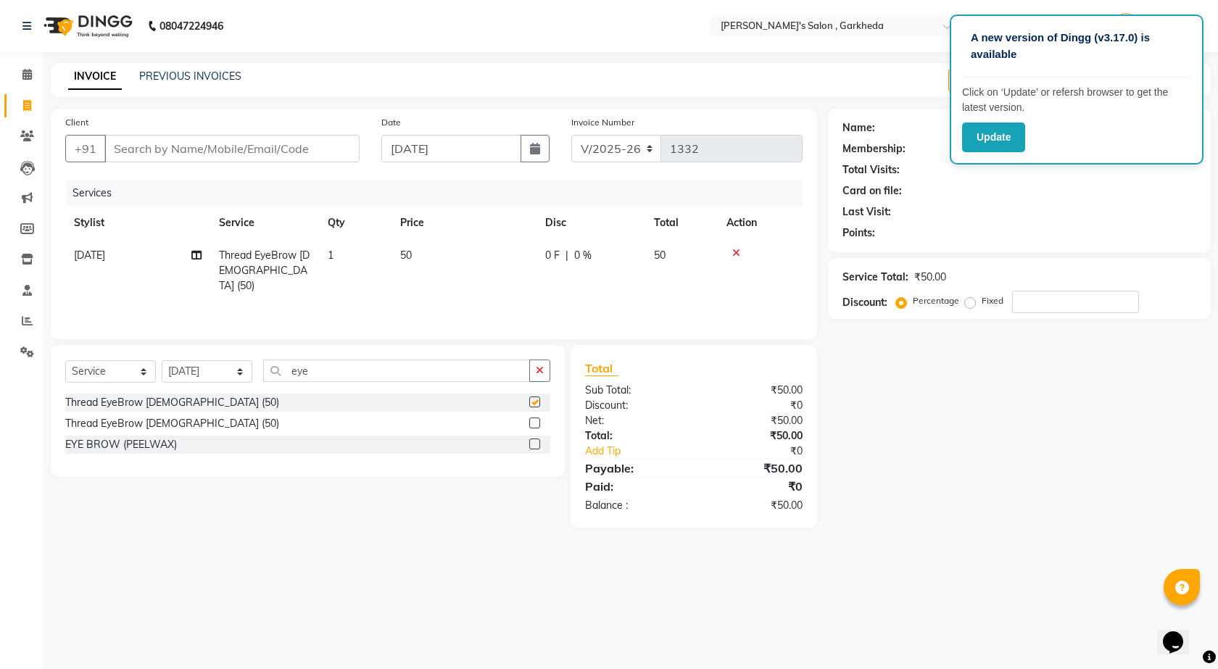
checkbox input "false"
click at [546, 375] on button "button" at bounding box center [539, 371] width 21 height 22
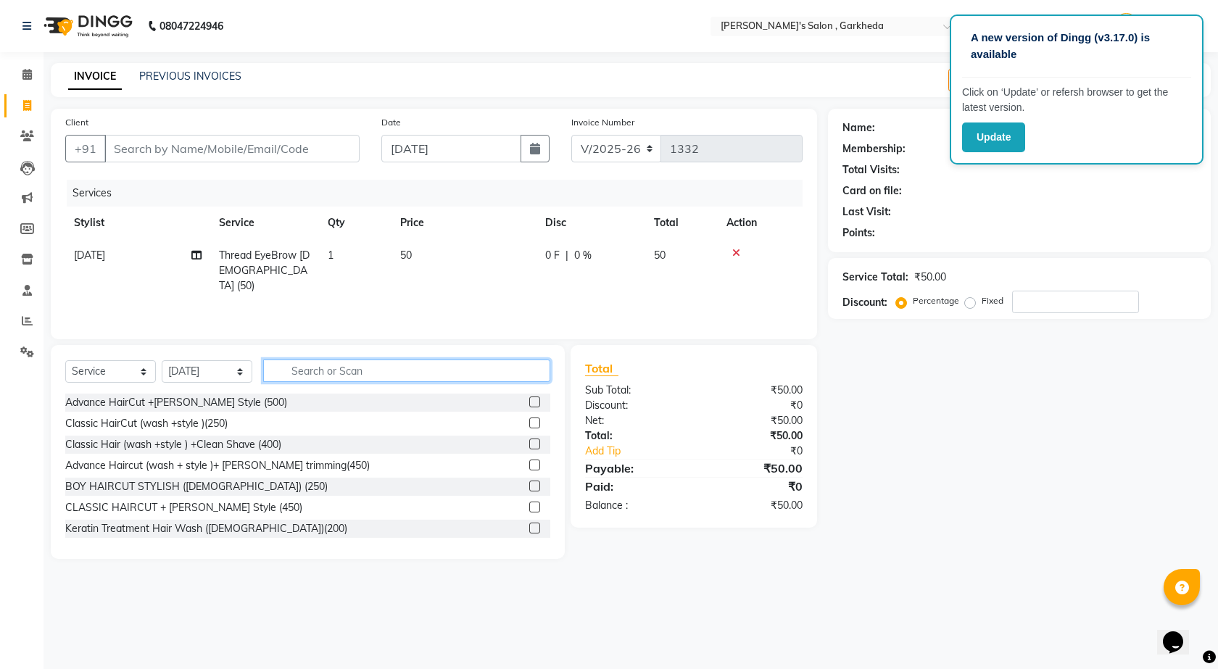
click at [531, 375] on input "text" at bounding box center [406, 371] width 287 height 22
click at [88, 251] on span "[DATE]" at bounding box center [89, 255] width 31 height 13
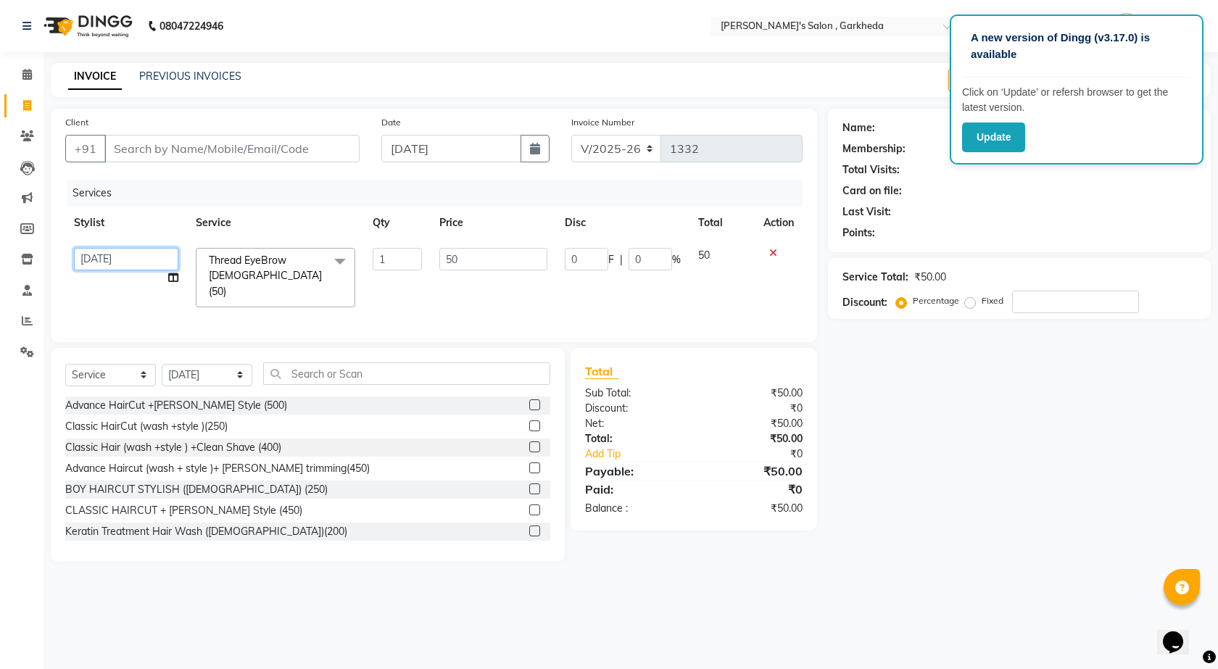
click at [96, 259] on select "[DATE] manager miss staff [PERSON_NAME]" at bounding box center [126, 259] width 104 height 22
select select "58764"
click at [286, 372] on input "text" at bounding box center [406, 373] width 287 height 22
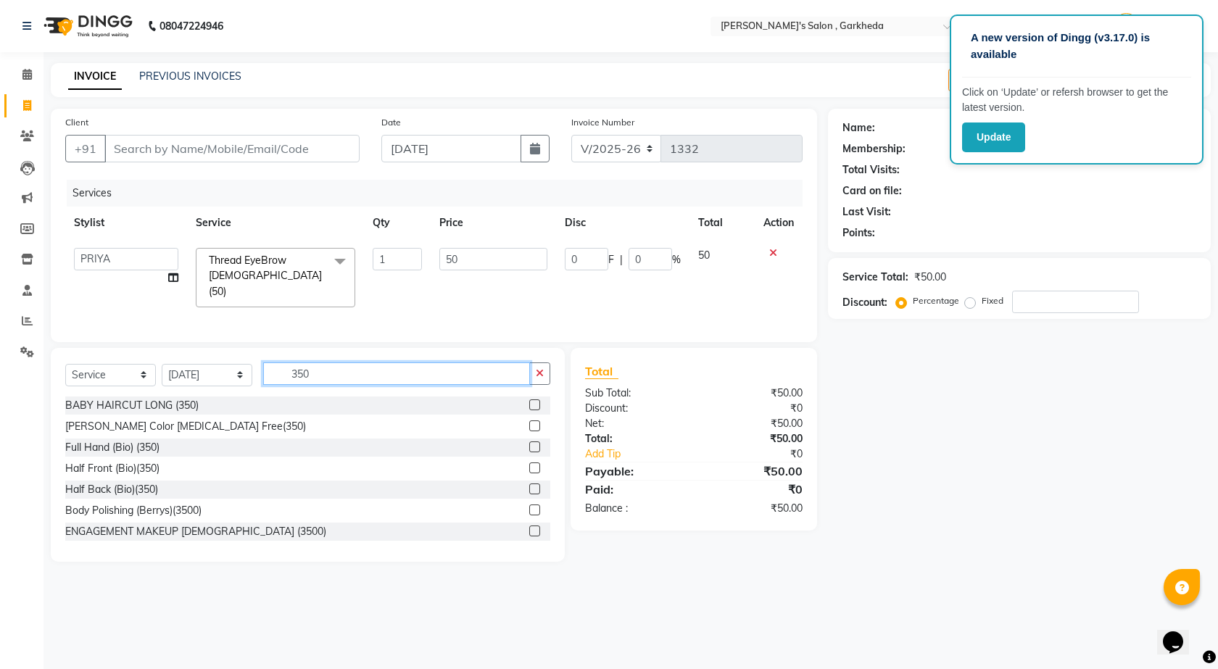
click at [314, 367] on input "350" at bounding box center [396, 373] width 267 height 22
type input "3"
type input "250"
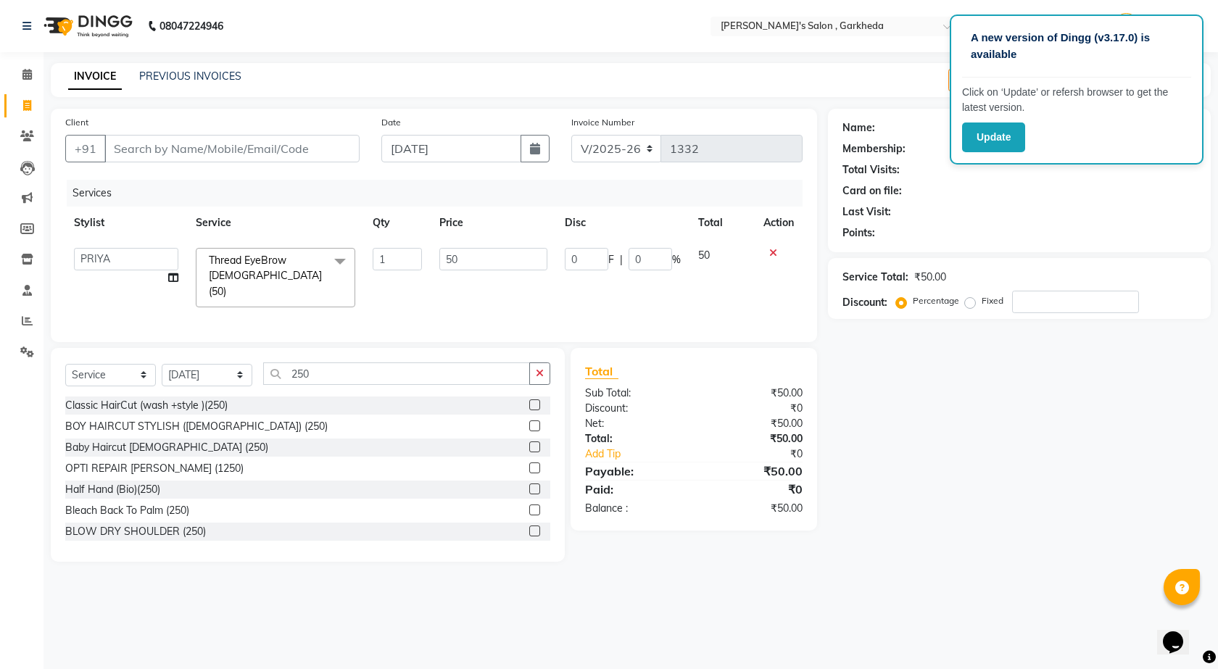
click at [529, 423] on label at bounding box center [534, 425] width 11 height 11
click at [529, 423] on input "checkbox" at bounding box center [533, 426] width 9 height 9
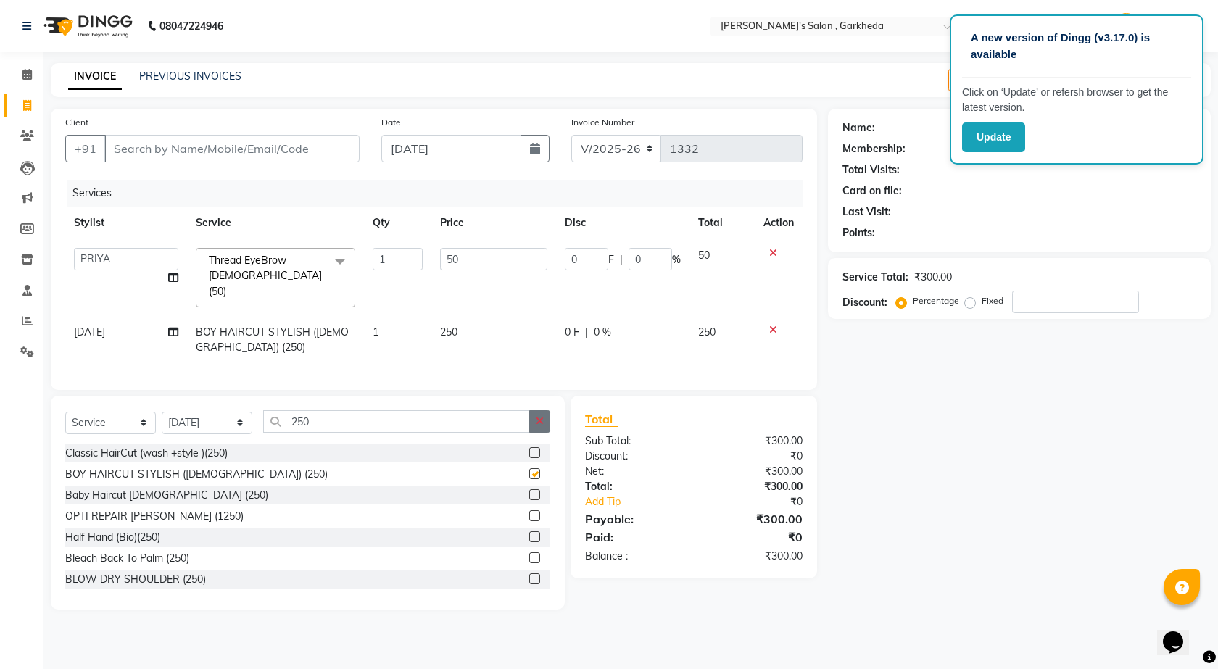
checkbox input "false"
click at [533, 420] on button "button" at bounding box center [539, 421] width 21 height 22
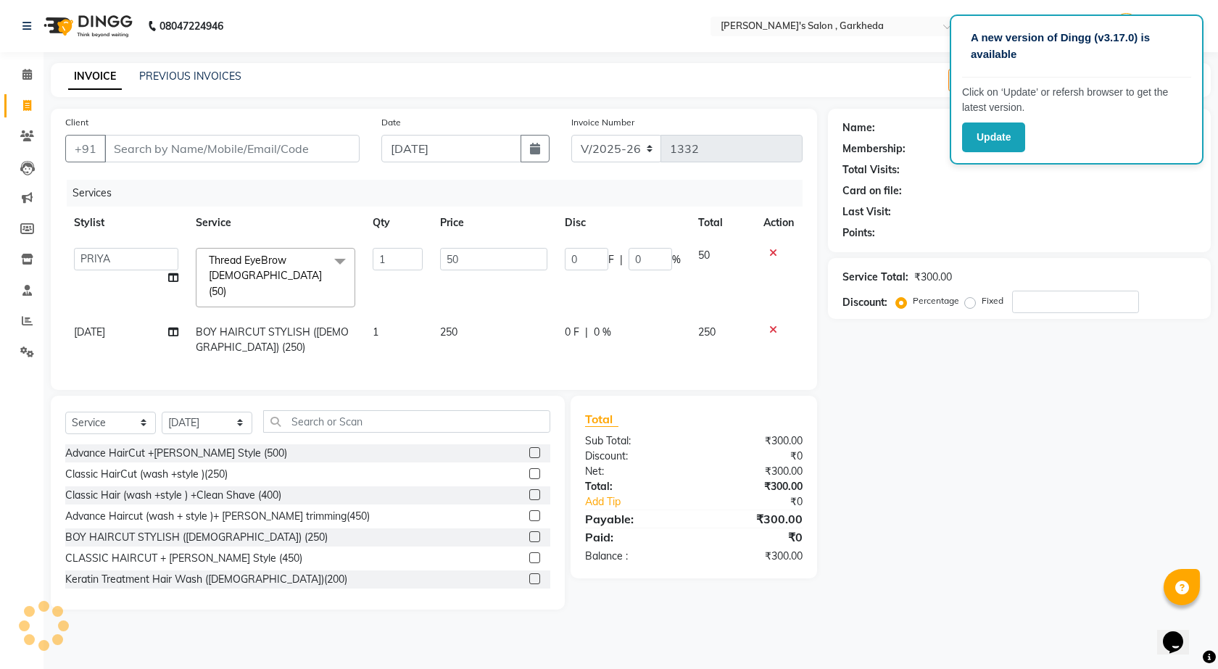
click at [96, 325] on span "[DATE]" at bounding box center [89, 331] width 31 height 13
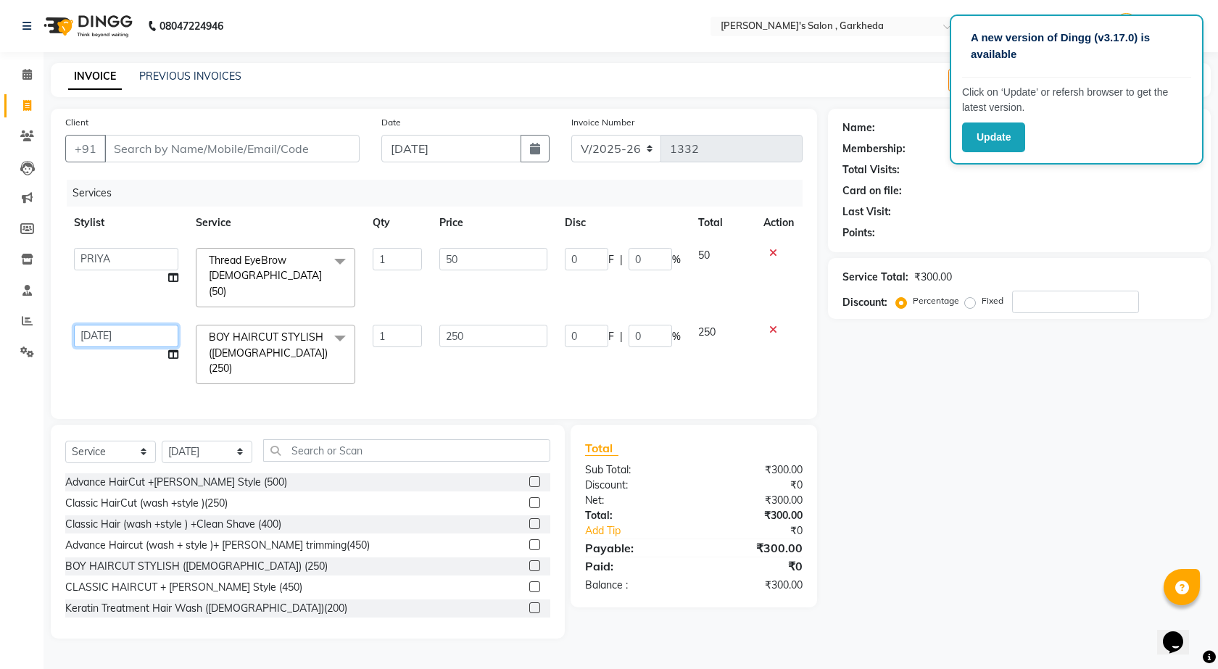
click at [106, 325] on select "[DATE] manager miss staff [PERSON_NAME]" at bounding box center [126, 336] width 104 height 22
select select "64119"
click at [99, 361] on td "[DATE] manager miss staff [PERSON_NAME]" at bounding box center [126, 354] width 122 height 77
click at [275, 149] on input "Client" at bounding box center [231, 149] width 255 height 28
type input "9"
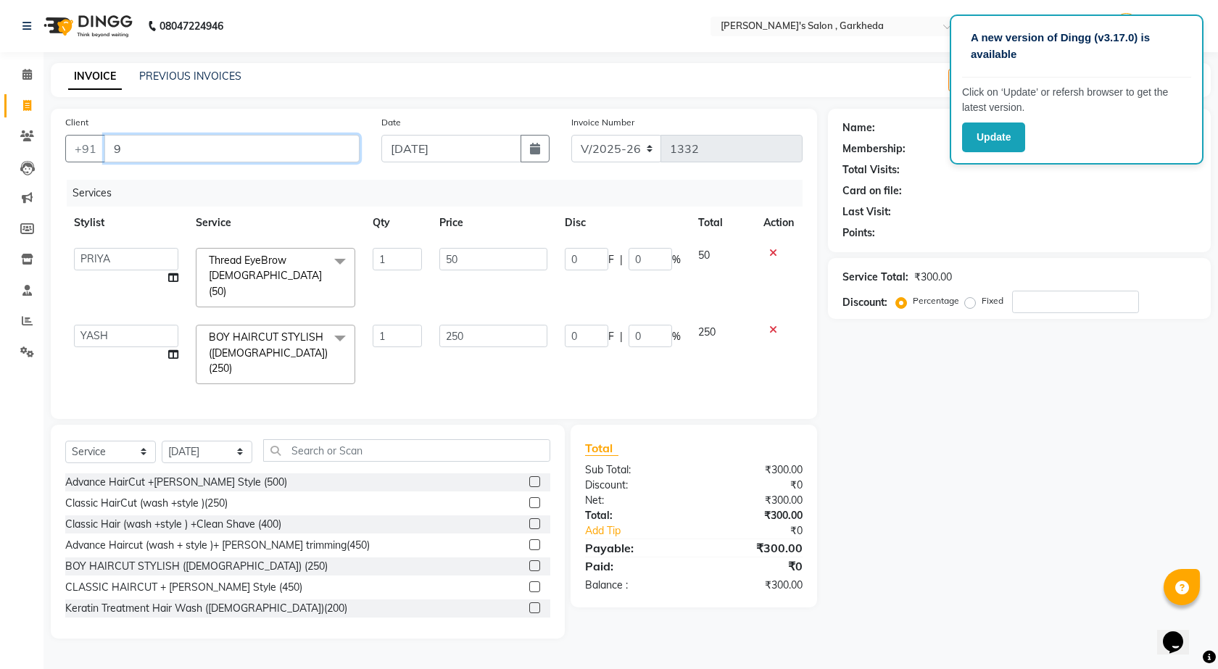
type input "0"
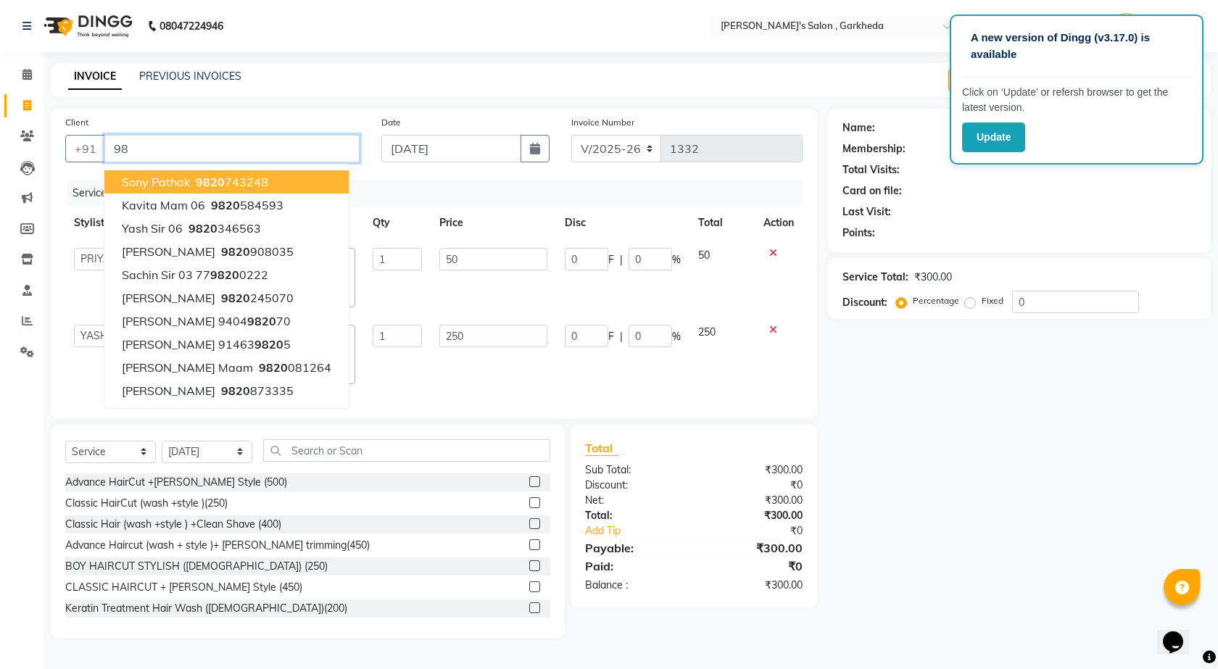
type input "9"
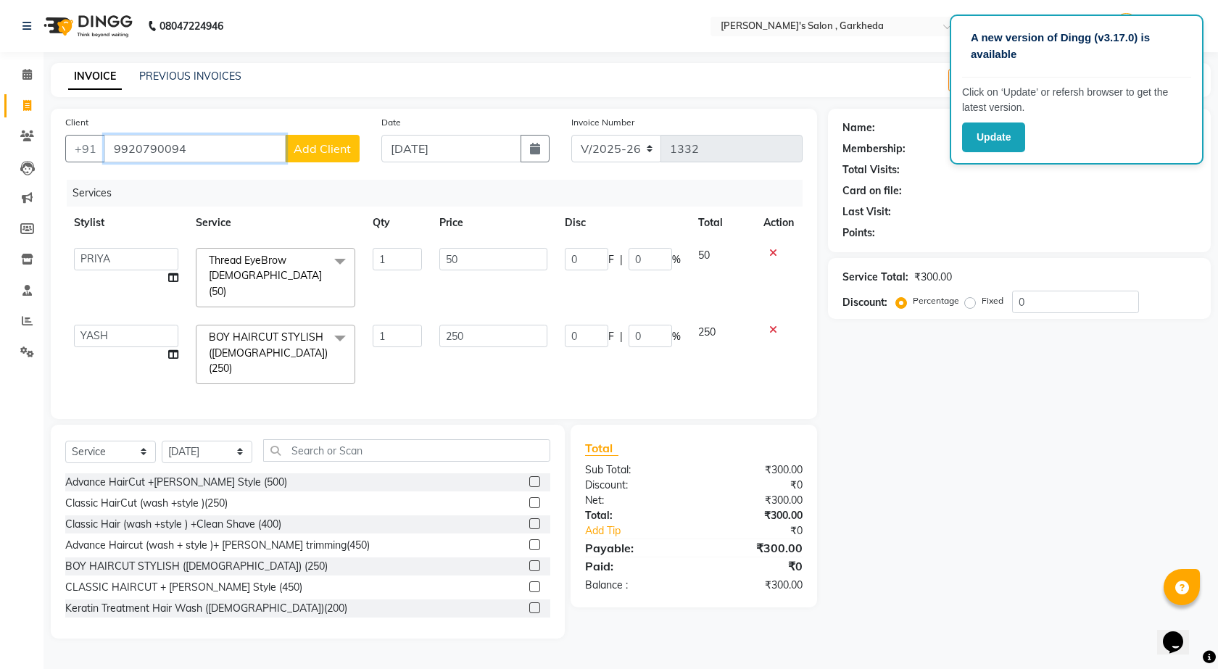
type input "9920790094"
click at [328, 155] on span "Add Client" at bounding box center [322, 148] width 57 height 14
select select "22"
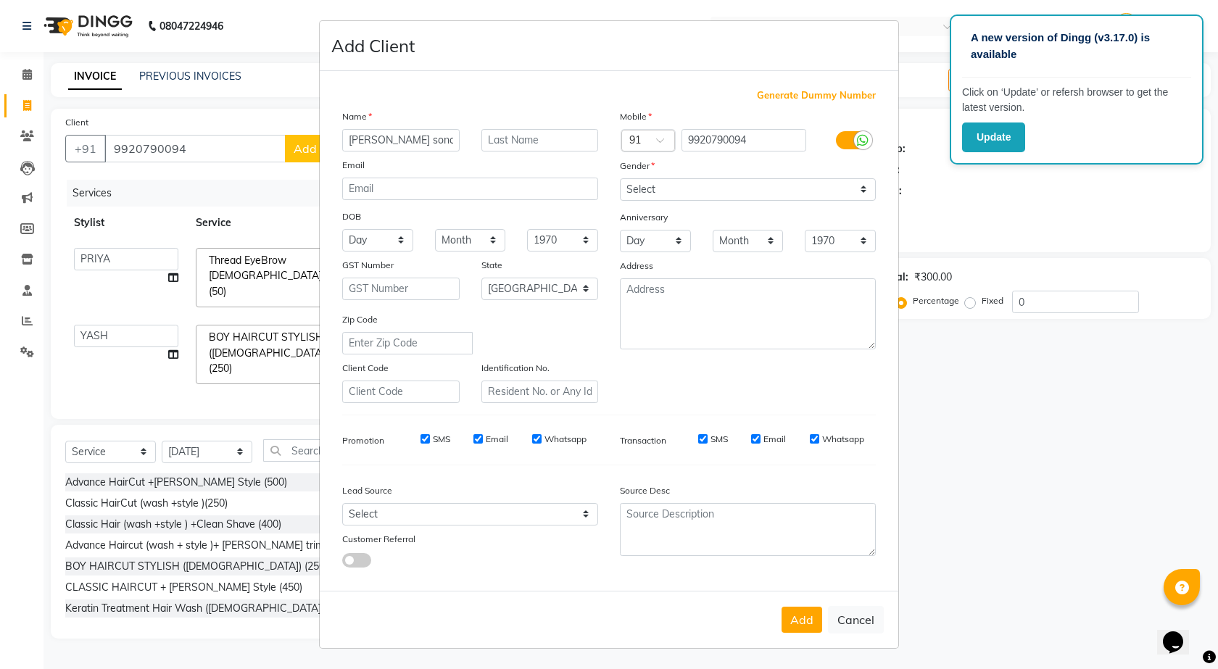
type input "[PERSON_NAME] sonar 04"
click at [664, 193] on select "Select [DEMOGRAPHIC_DATA] [DEMOGRAPHIC_DATA] Other Prefer Not To Say" at bounding box center [748, 189] width 256 height 22
select select "[DEMOGRAPHIC_DATA]"
click at [620, 178] on select "Select [DEMOGRAPHIC_DATA] [DEMOGRAPHIC_DATA] Other Prefer Not To Say" at bounding box center [748, 189] width 256 height 22
click at [792, 616] on button "Add" at bounding box center [801, 620] width 41 height 26
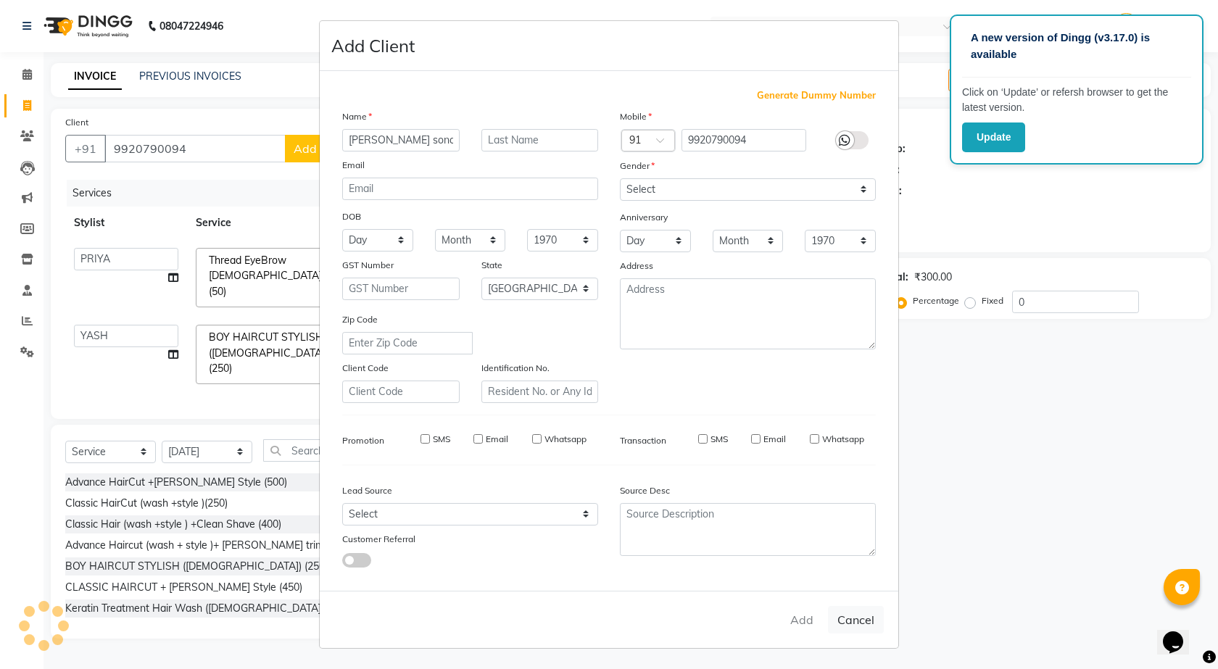
select select
select select "null"
select select
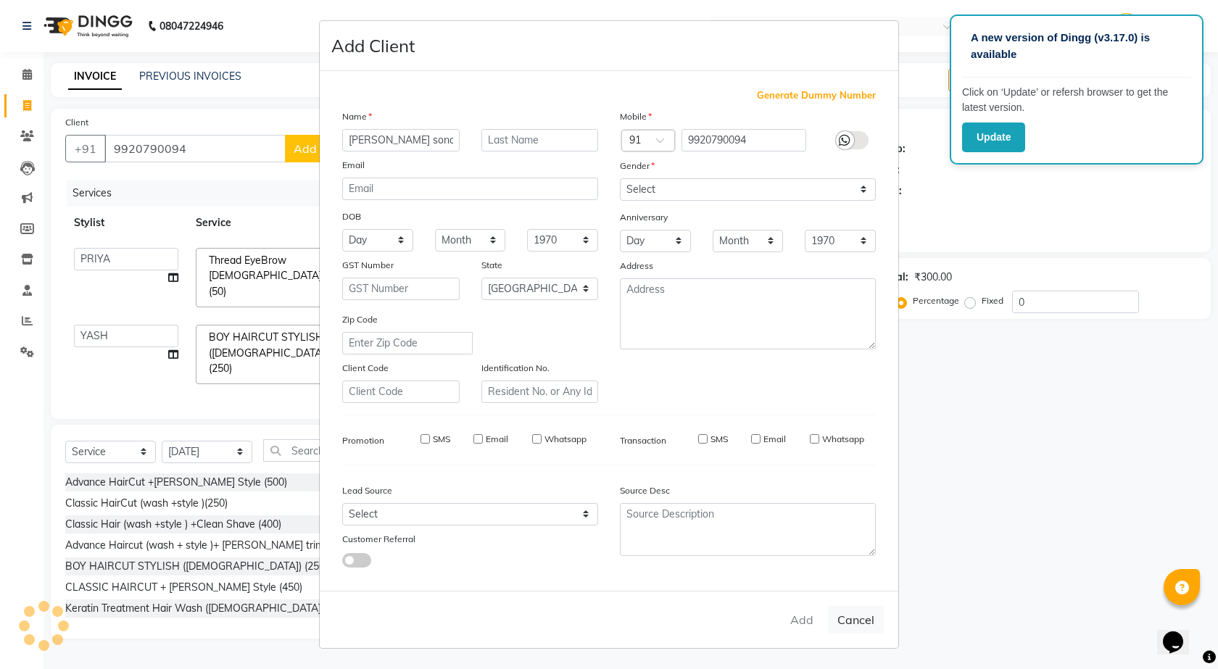
select select
checkbox input "false"
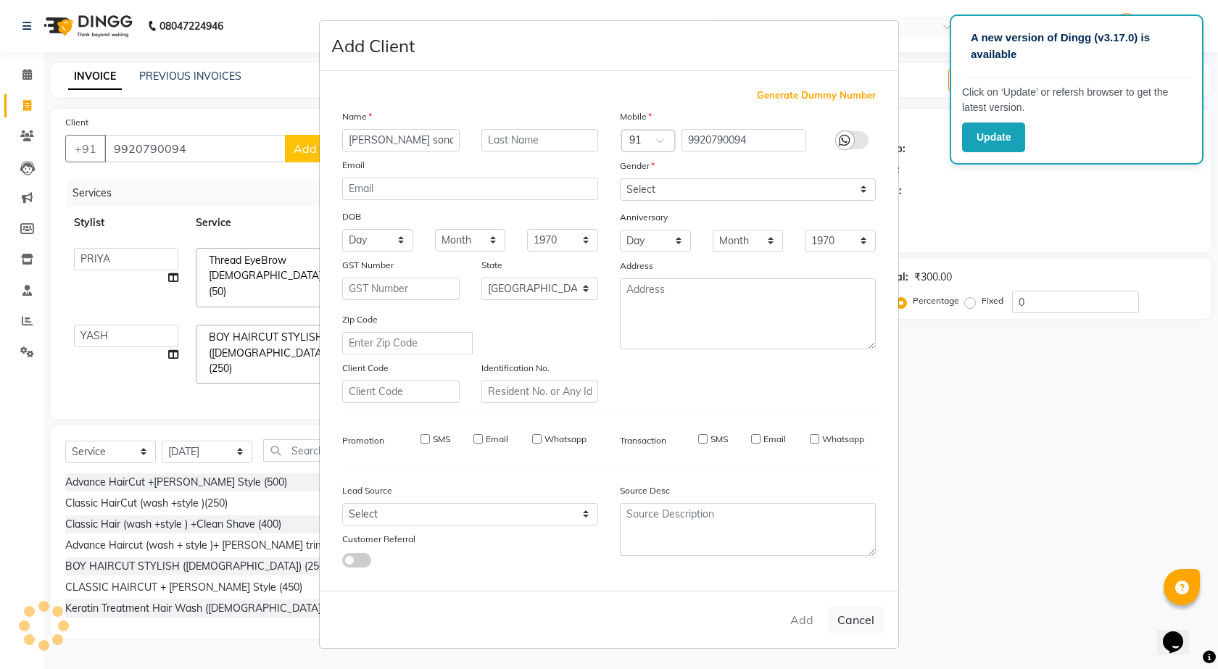
checkbox input "false"
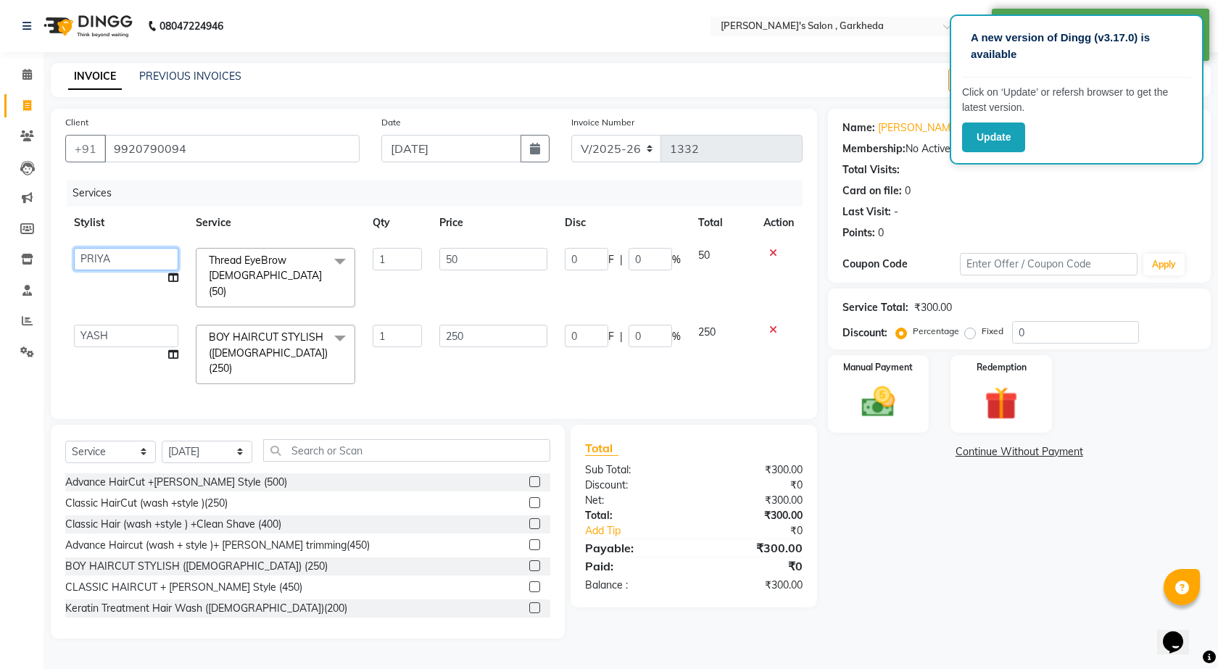
click at [165, 261] on select "[DATE] manager miss staff [PERSON_NAME]" at bounding box center [126, 259] width 104 height 22
select select "71504"
click at [894, 412] on img at bounding box center [878, 402] width 57 height 40
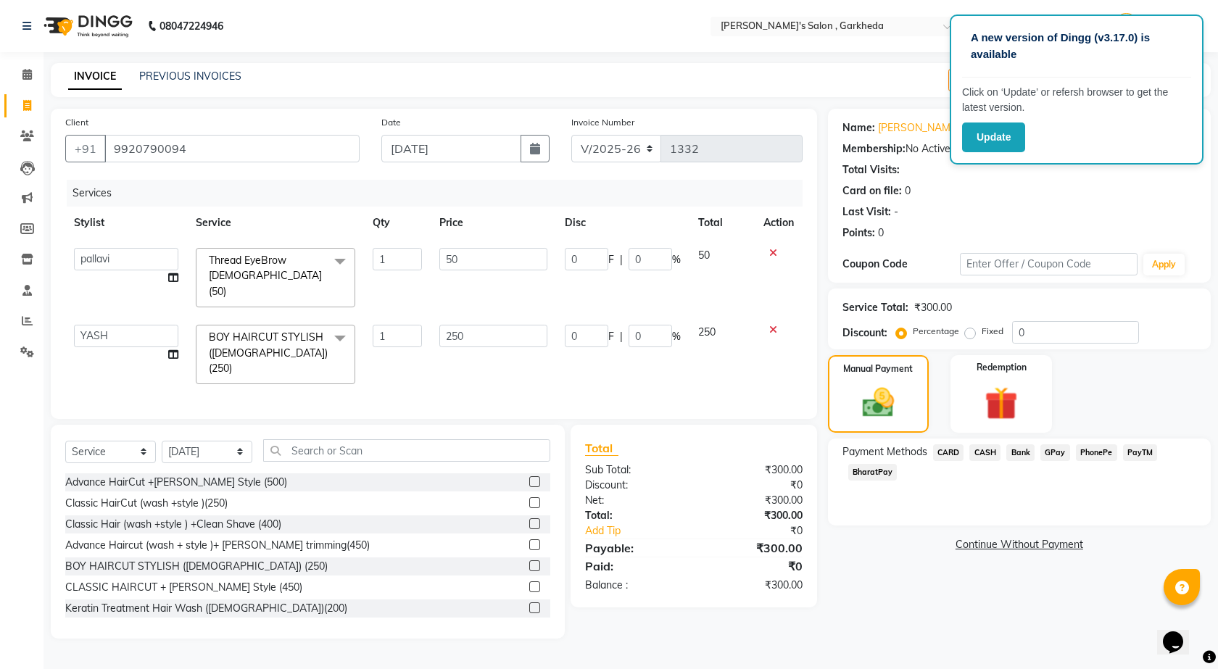
click at [1101, 454] on span "PhonePe" at bounding box center [1096, 452] width 41 height 17
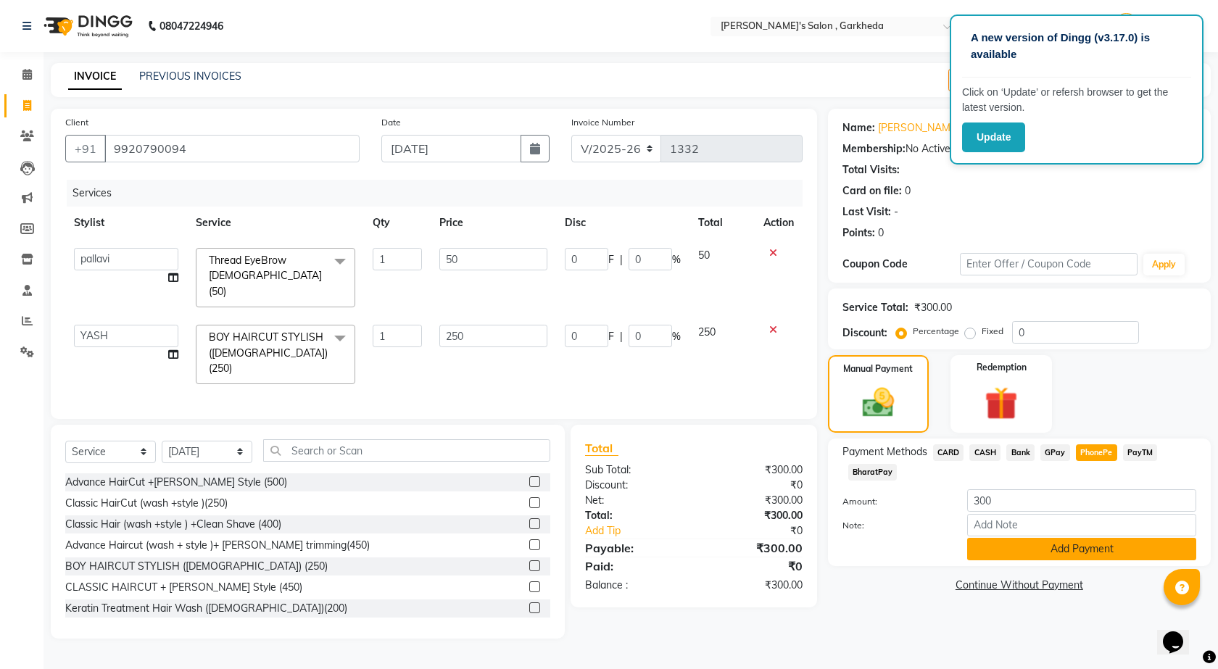
click at [1097, 548] on button "Add Payment" at bounding box center [1081, 549] width 229 height 22
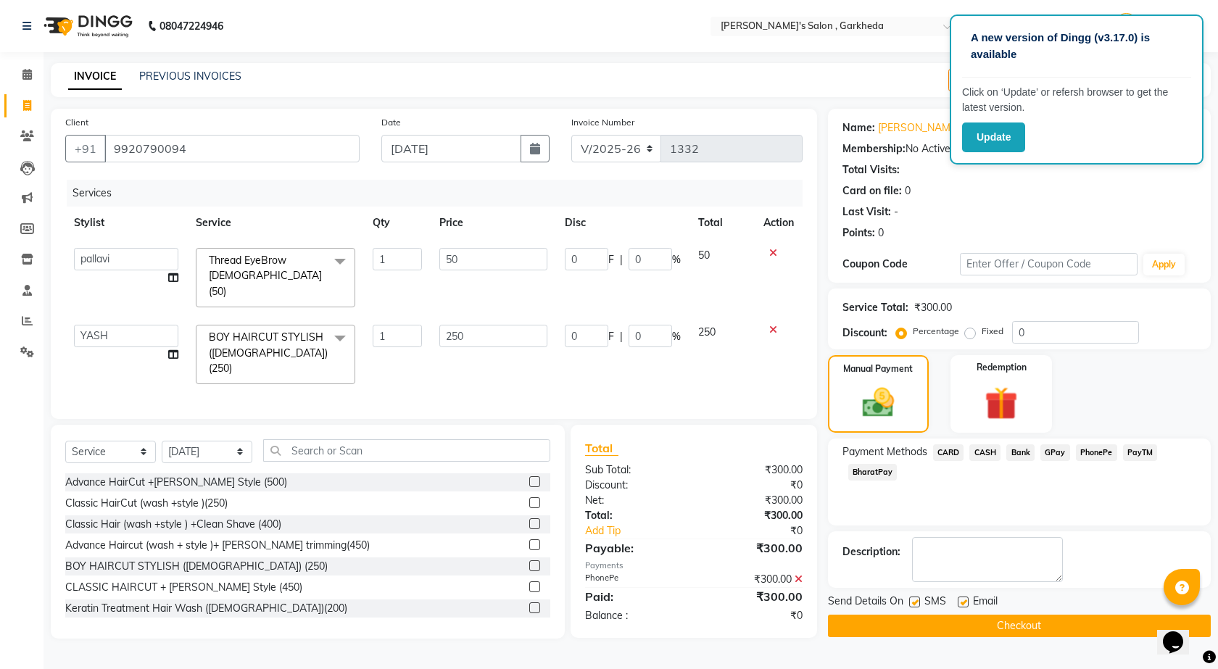
click at [1055, 622] on button "Checkout" at bounding box center [1019, 626] width 383 height 22
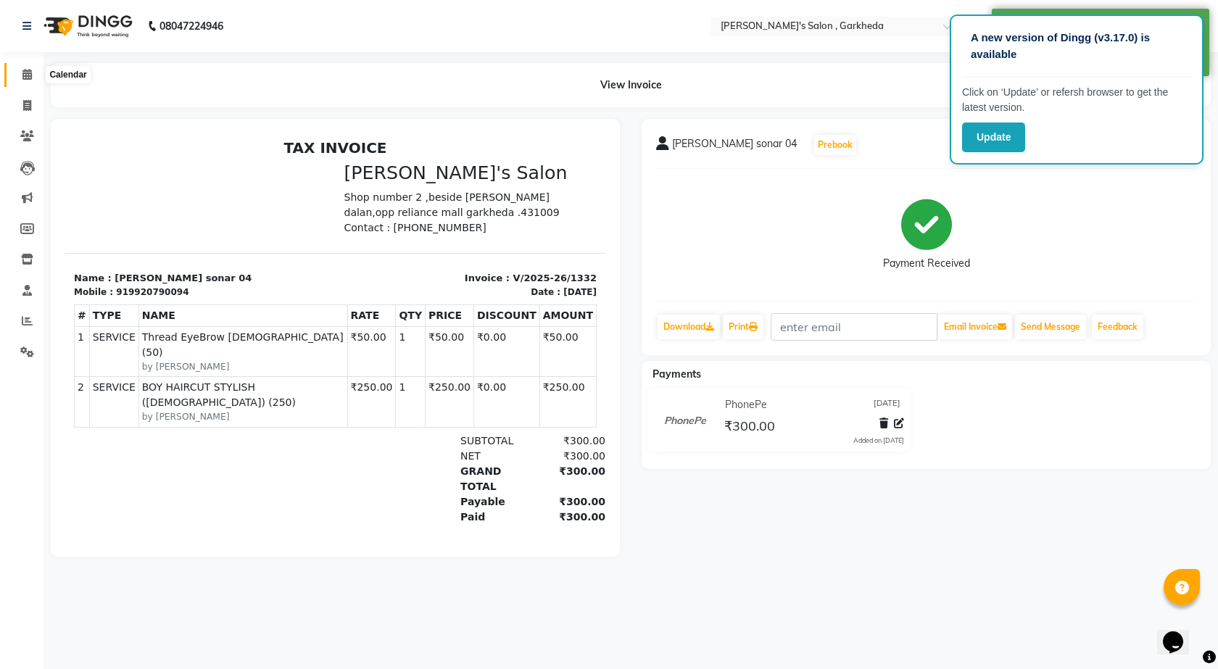
click at [28, 77] on icon at bounding box center [26, 74] width 9 height 11
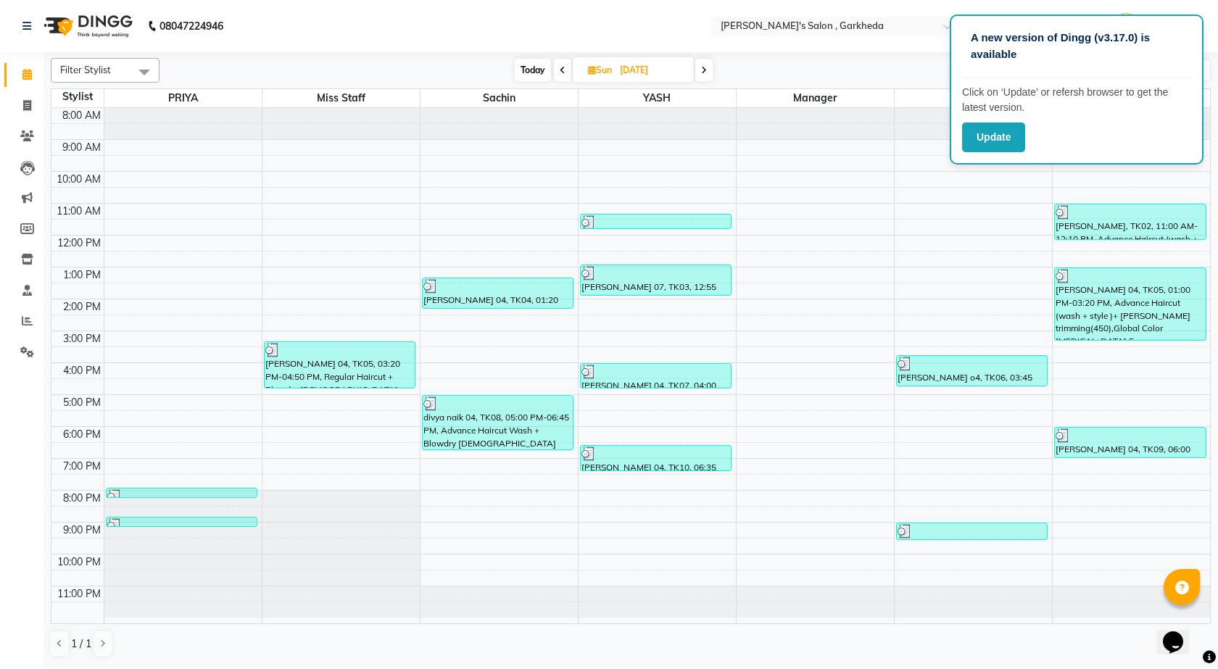
click at [700, 70] on span at bounding box center [703, 70] width 17 height 22
type input "[DATE]"
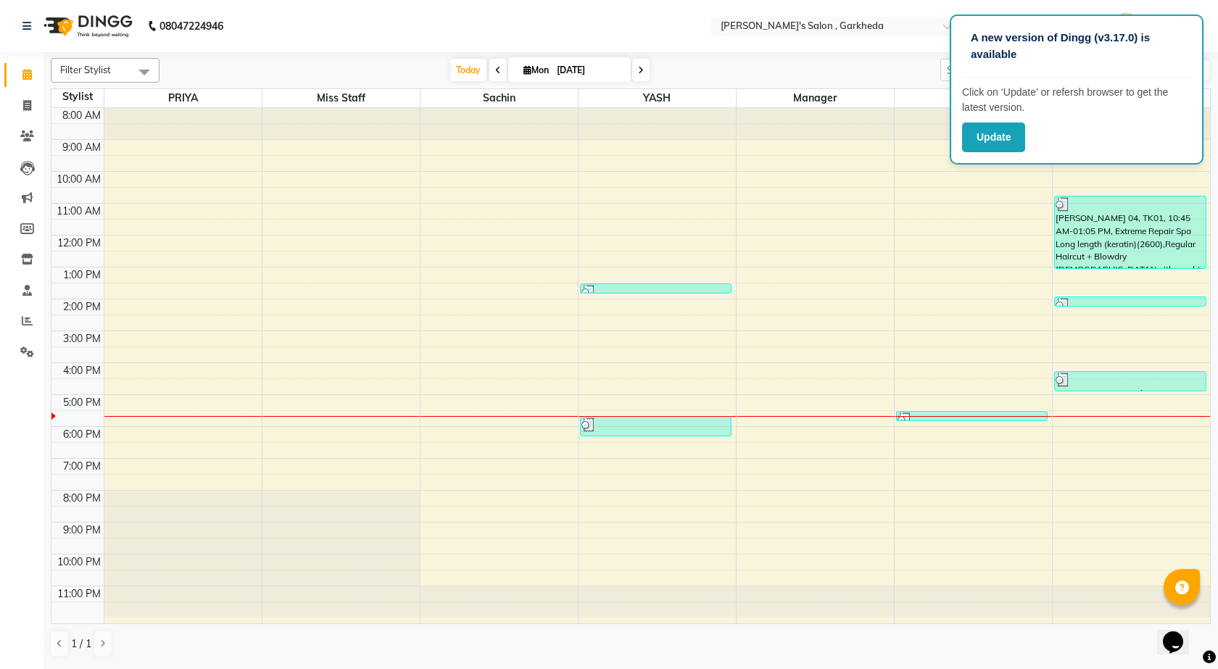
click at [1060, 136] on div "Update" at bounding box center [1076, 137] width 229 height 30
click at [929, 210] on div "8:00 AM 9:00 AM 10:00 AM 11:00 AM 12:00 PM 1:00 PM 2:00 PM 3:00 PM 4:00 PM 5:00…" at bounding box center [630, 365] width 1158 height 515
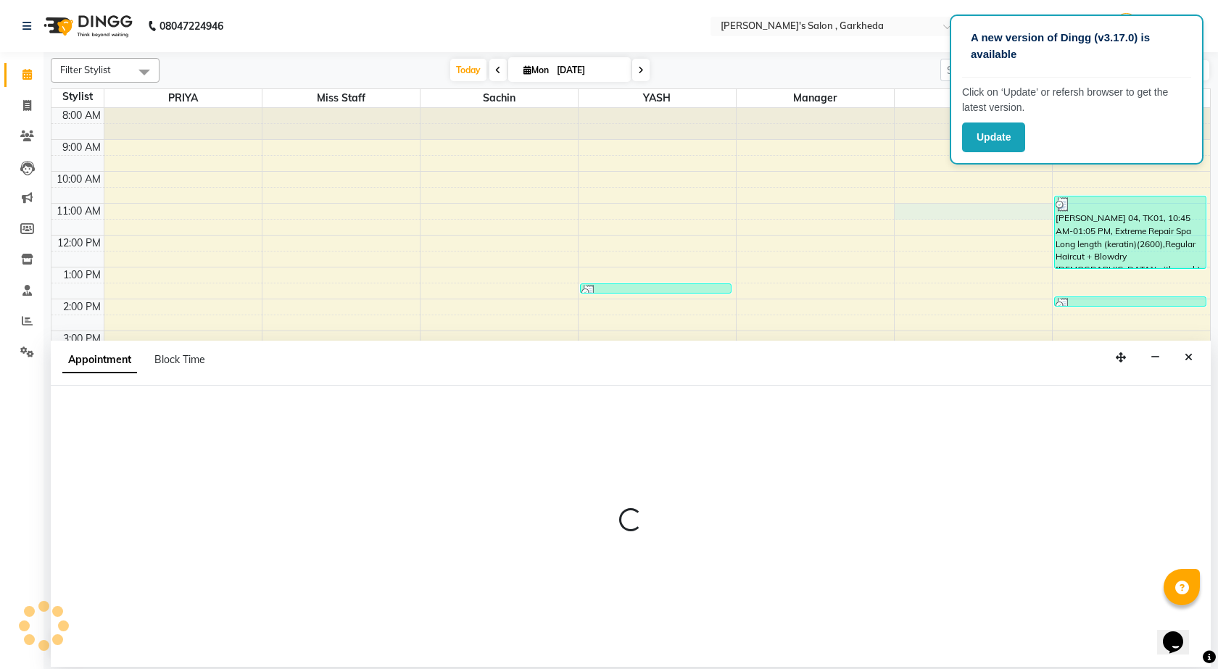
select select "71504"
select select "660"
select select "tentative"
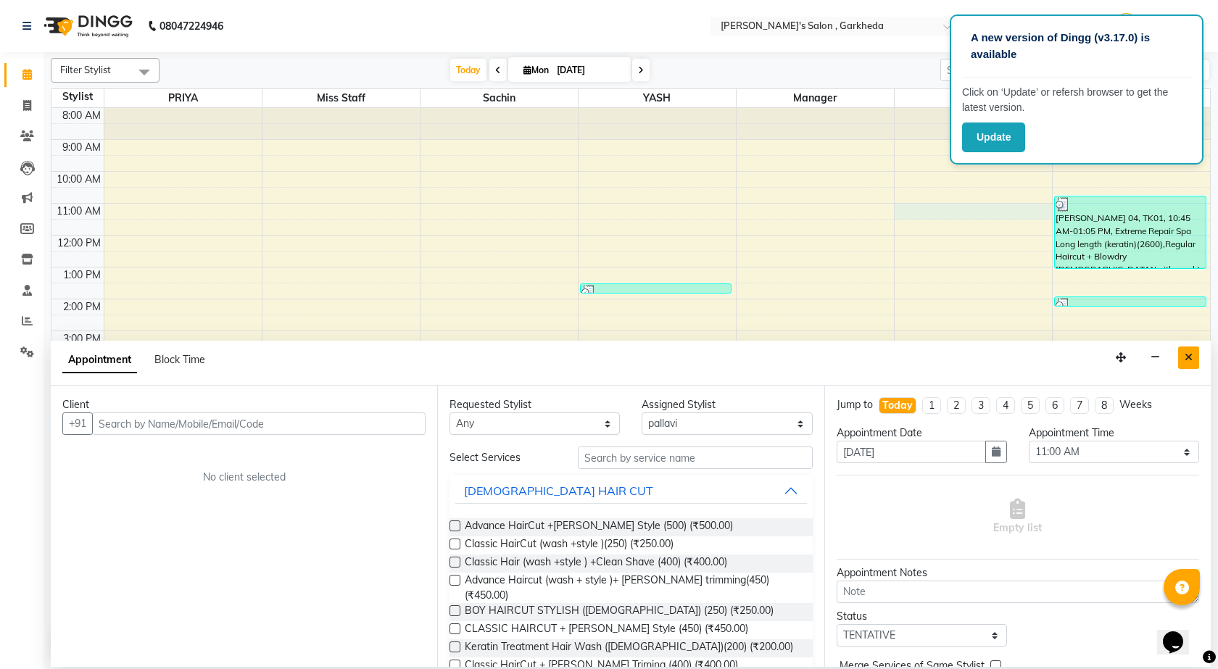
click at [1193, 354] on button "Close" at bounding box center [1188, 357] width 21 height 22
